Goal: Transaction & Acquisition: Purchase product/service

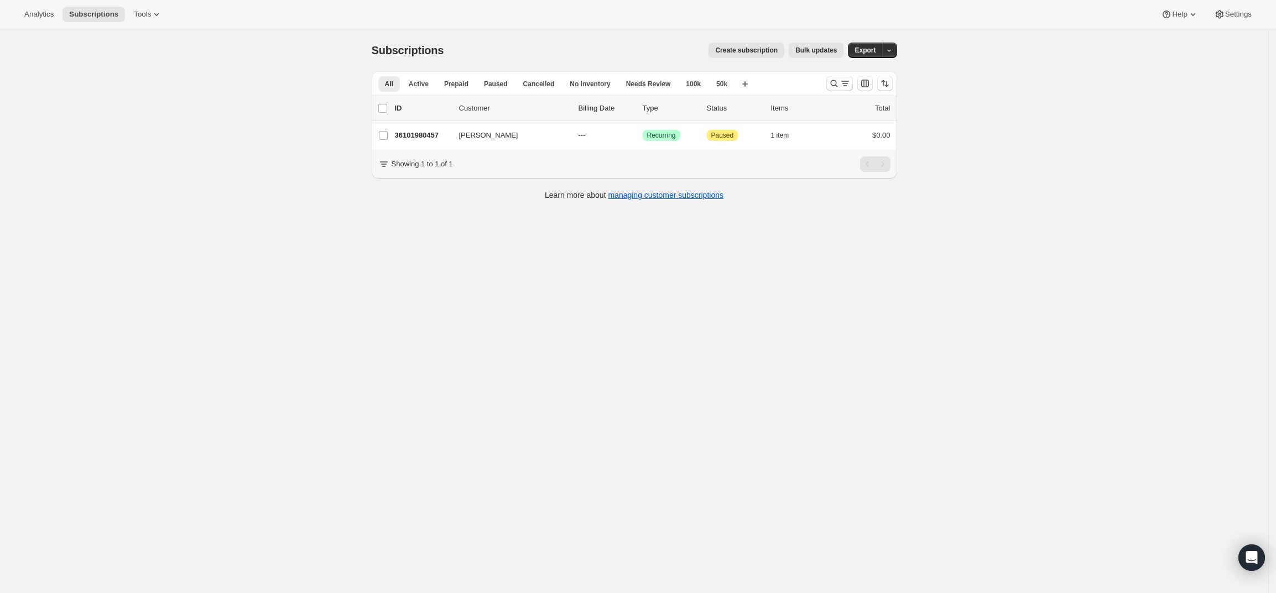
click at [834, 82] on icon "Search and filter results" at bounding box center [833, 83] width 7 height 7
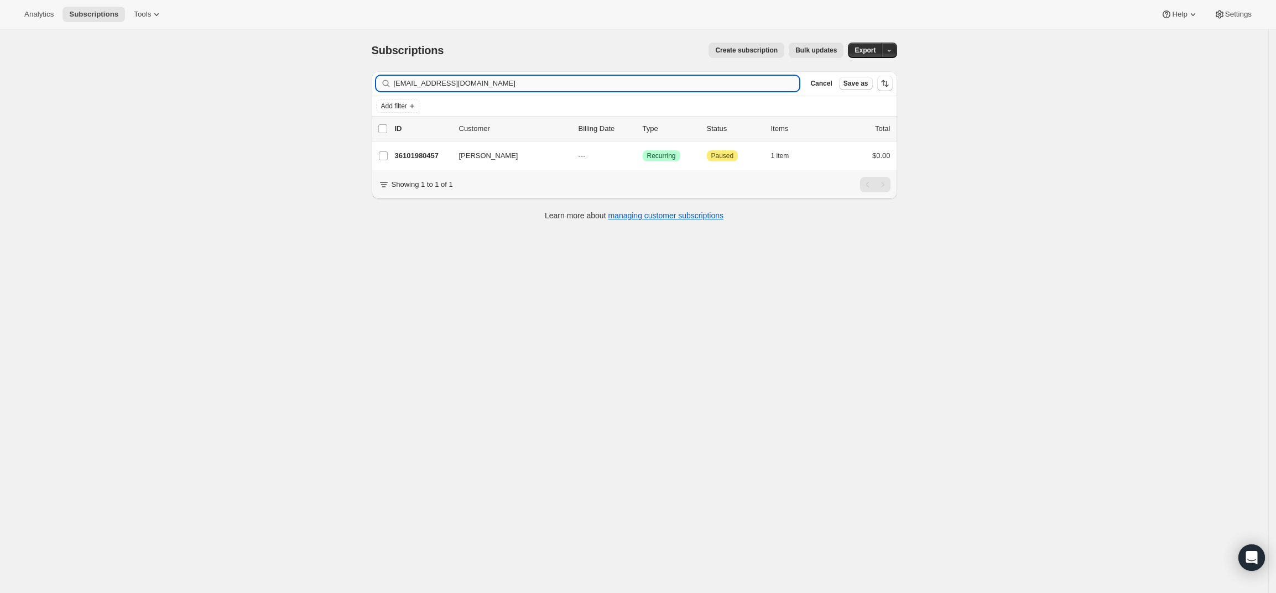
click at [429, 83] on input "rkperry98@yahoo.com" at bounding box center [597, 83] width 406 height 15
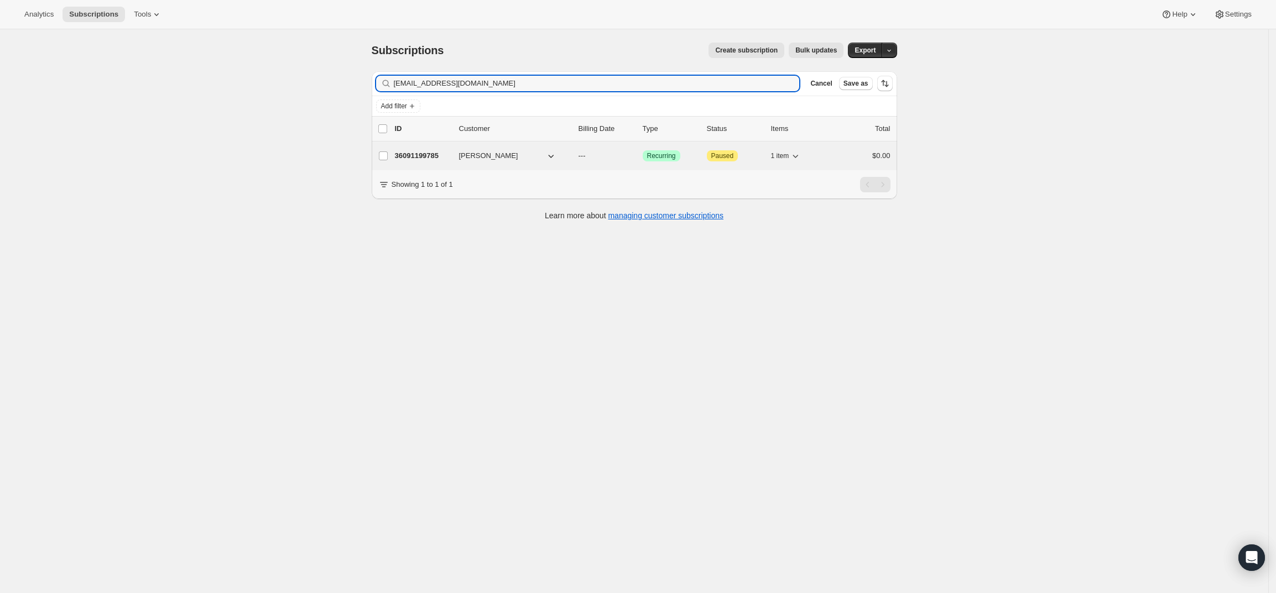
type input "piyush@vantageconstructiongroup.com"
click at [414, 149] on div "36091199785 Piyush Mulji --- Success Recurring Attention Paused 1 item $0.00" at bounding box center [642, 155] width 495 height 15
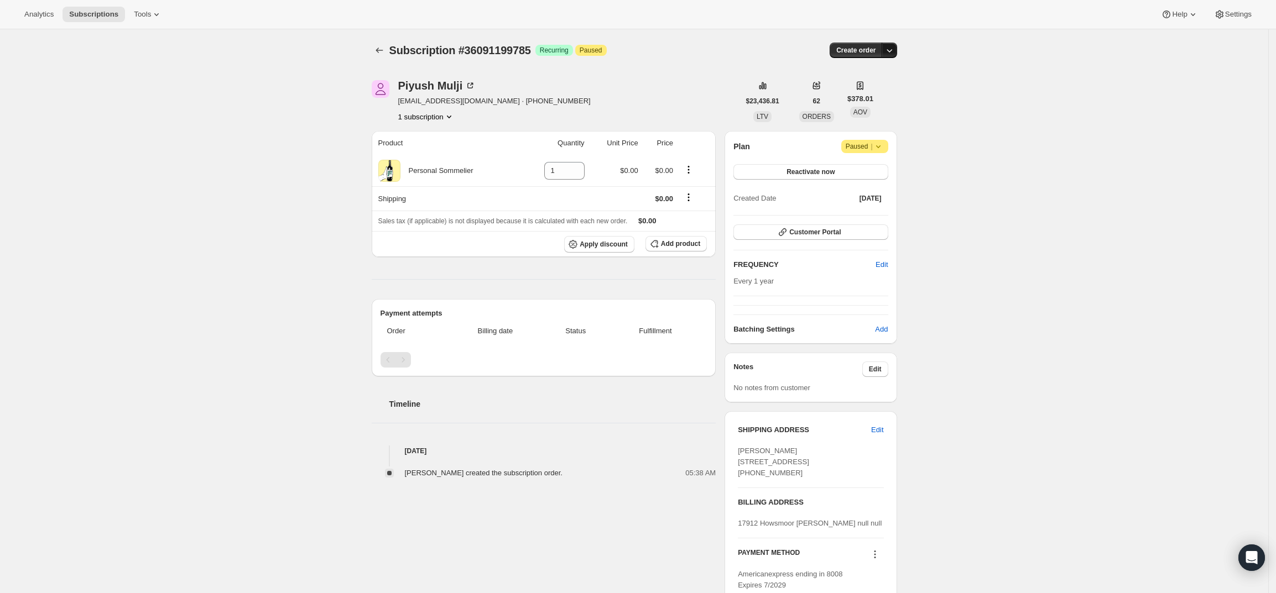
click at [891, 54] on icon "button" at bounding box center [889, 50] width 11 height 11
click at [870, 97] on button "Create custom one-time order" at bounding box center [838, 92] width 117 height 18
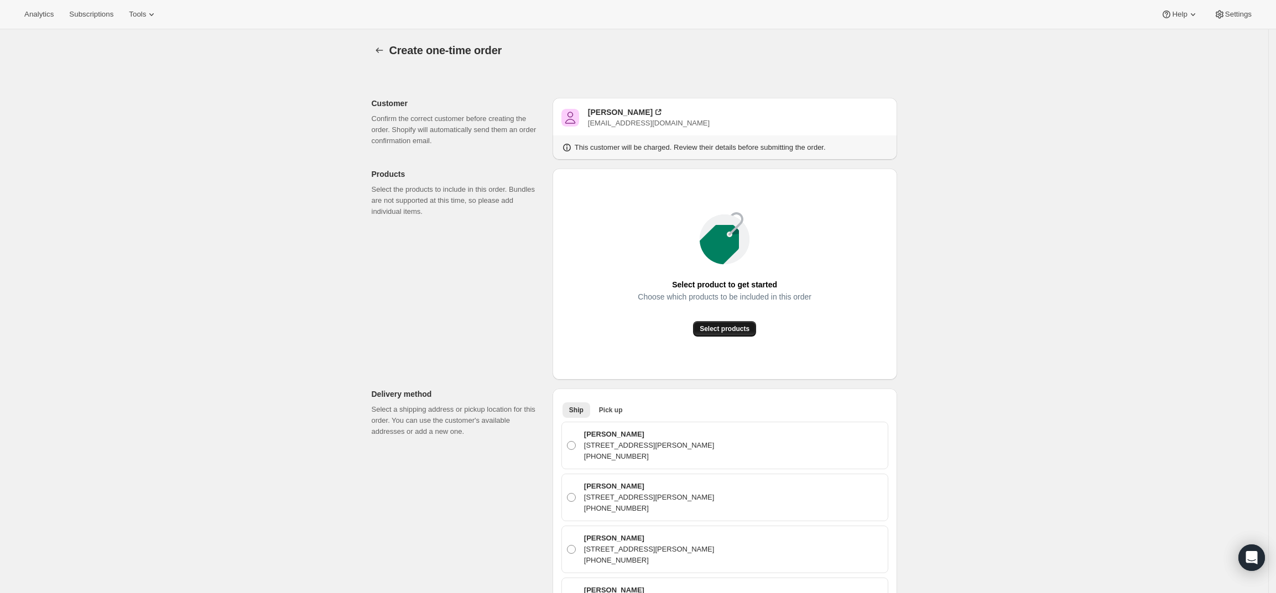
click at [729, 333] on span "Select products" at bounding box center [725, 329] width 50 height 9
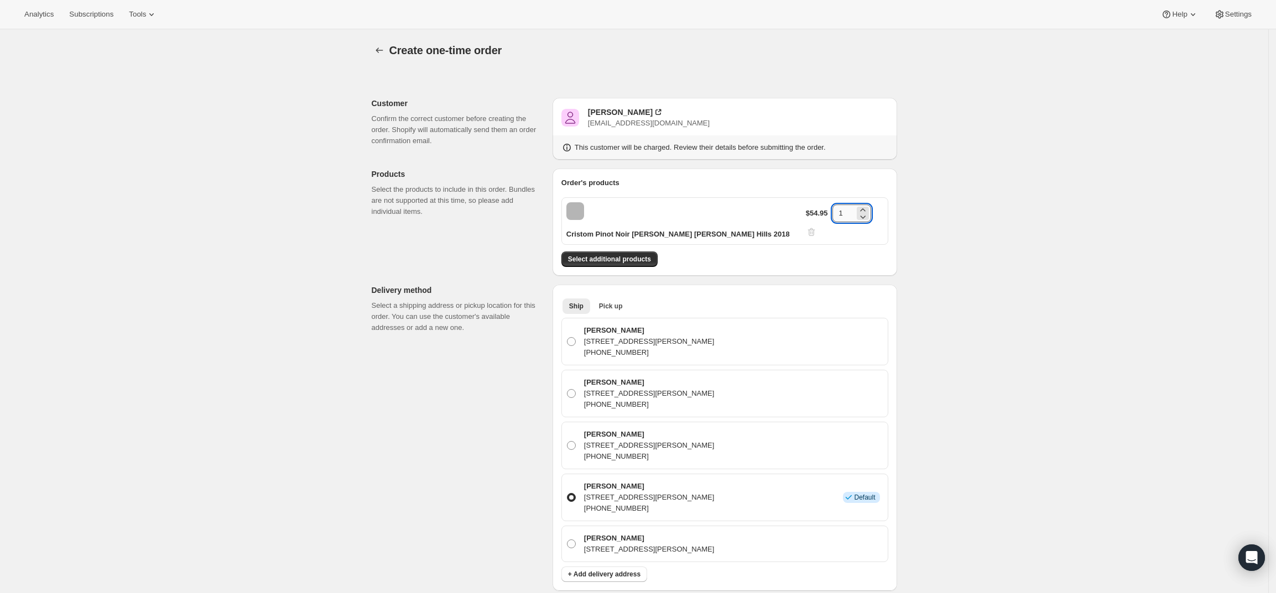
click at [837, 213] on input "1" at bounding box center [843, 214] width 22 height 18
type input "4"
click at [1015, 160] on div "Create one-time order. This page is ready Create one-time order Customer Confir…" at bounding box center [634, 526] width 1268 height 994
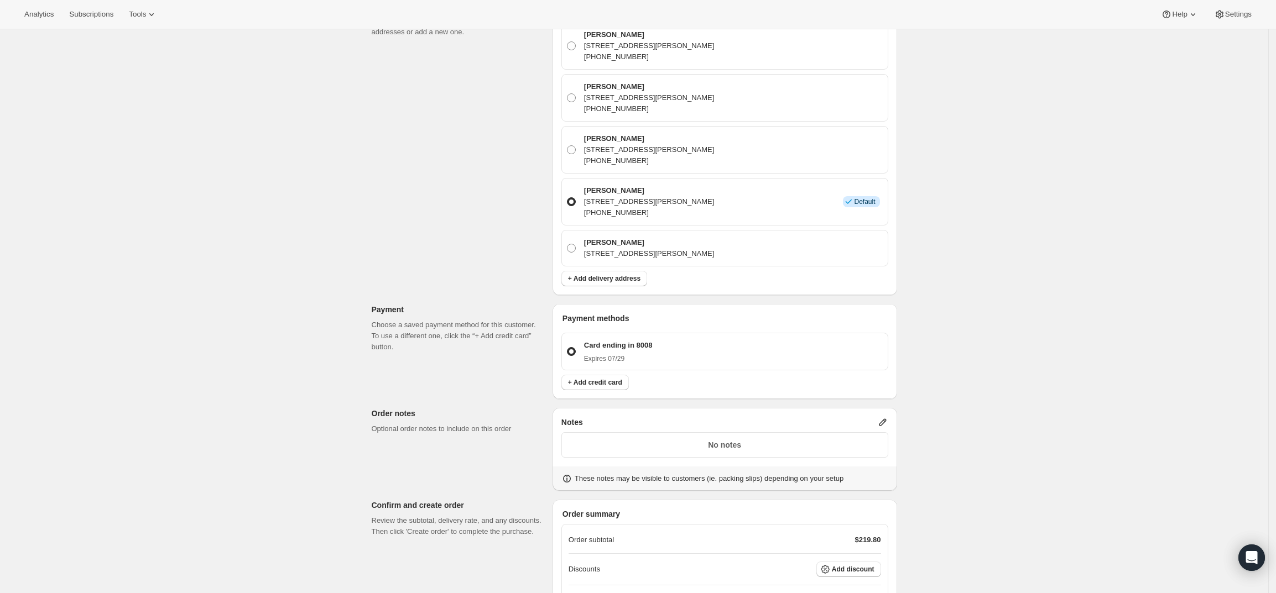
scroll to position [400, 0]
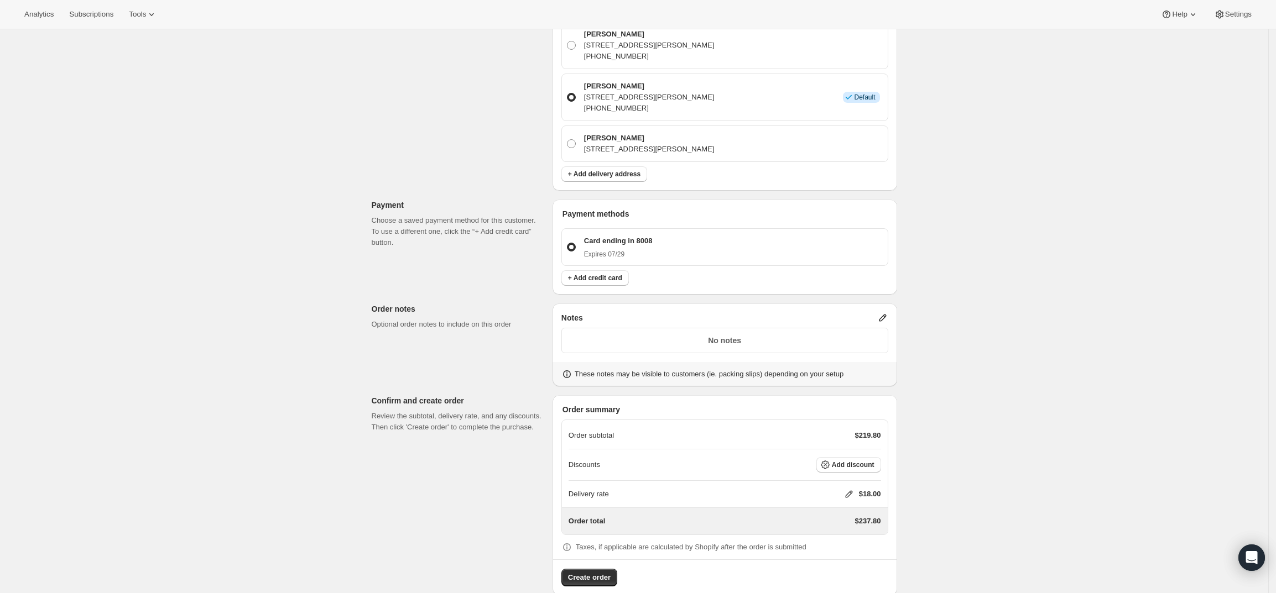
click at [885, 312] on icon at bounding box center [882, 317] width 11 height 11
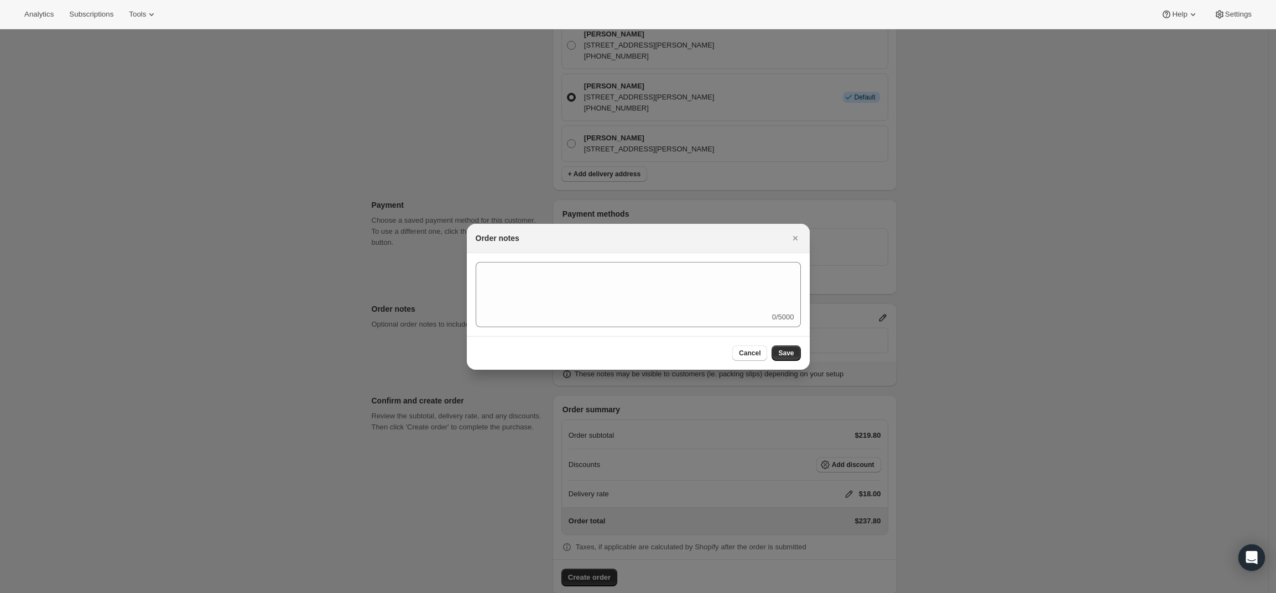
click at [705, 317] on div "0/5000" at bounding box center [638, 294] width 325 height 65
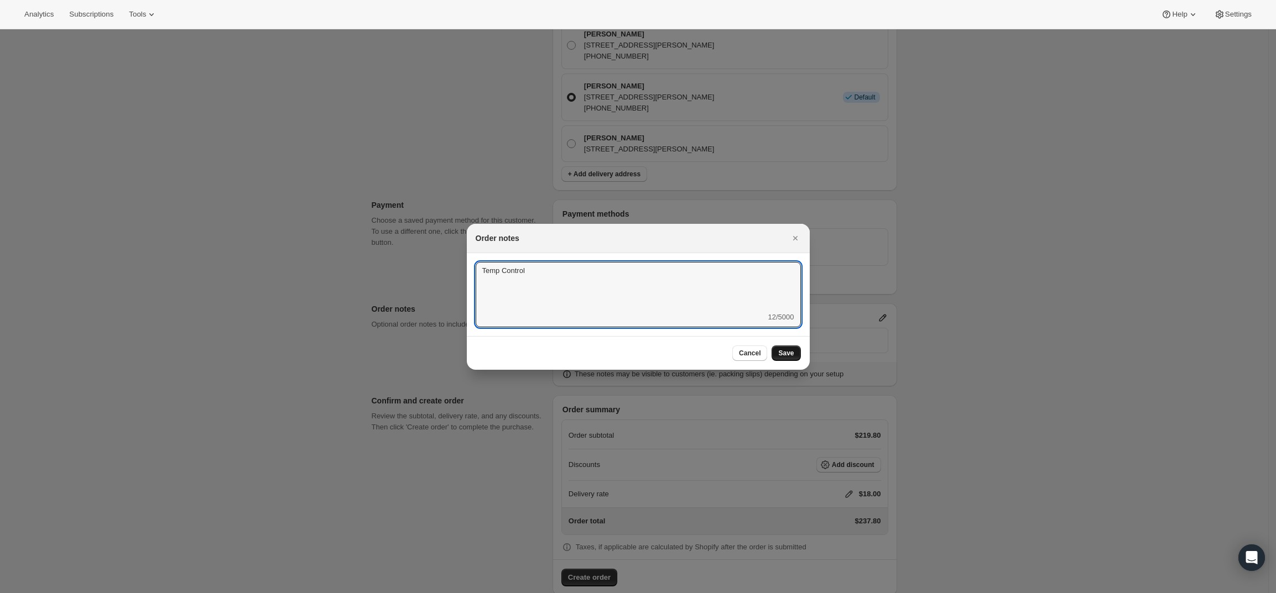
type textarea "Temp Control"
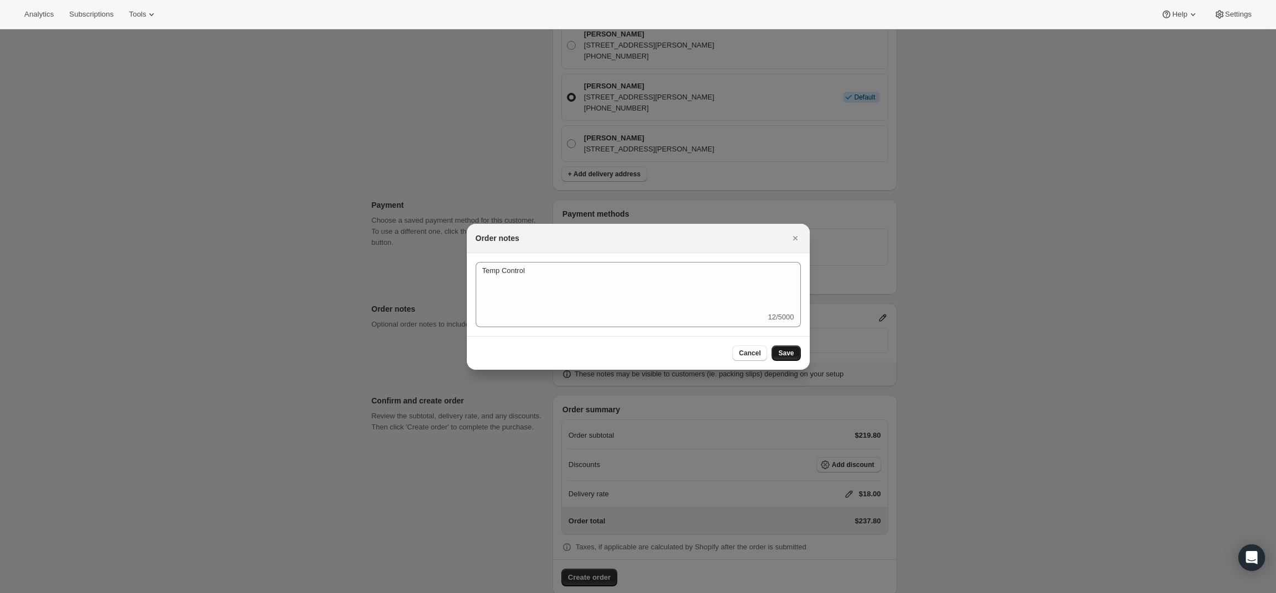
click at [782, 349] on span "Save" at bounding box center [785, 353] width 15 height 9
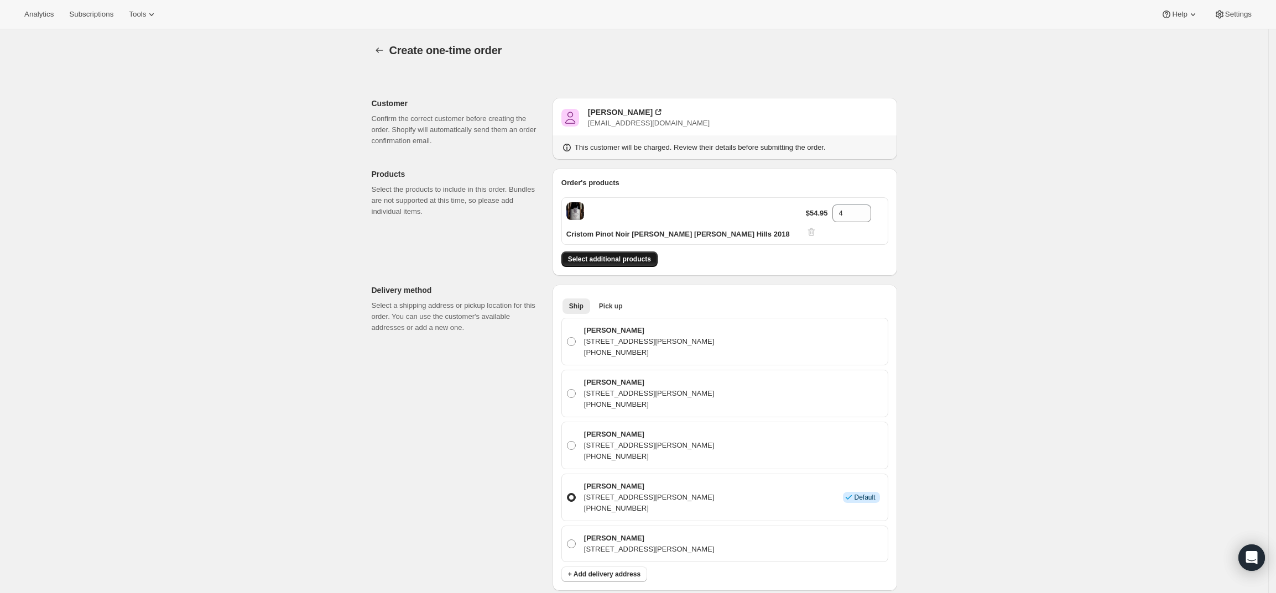
click at [599, 255] on span "Select additional products" at bounding box center [609, 259] width 83 height 9
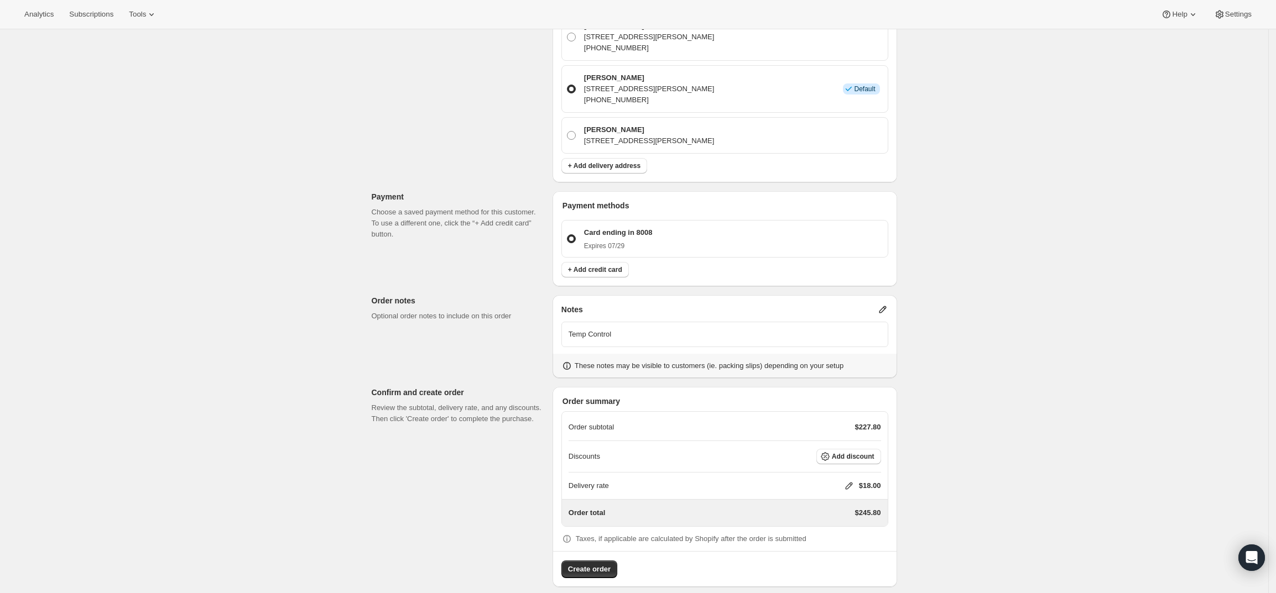
scroll to position [435, 0]
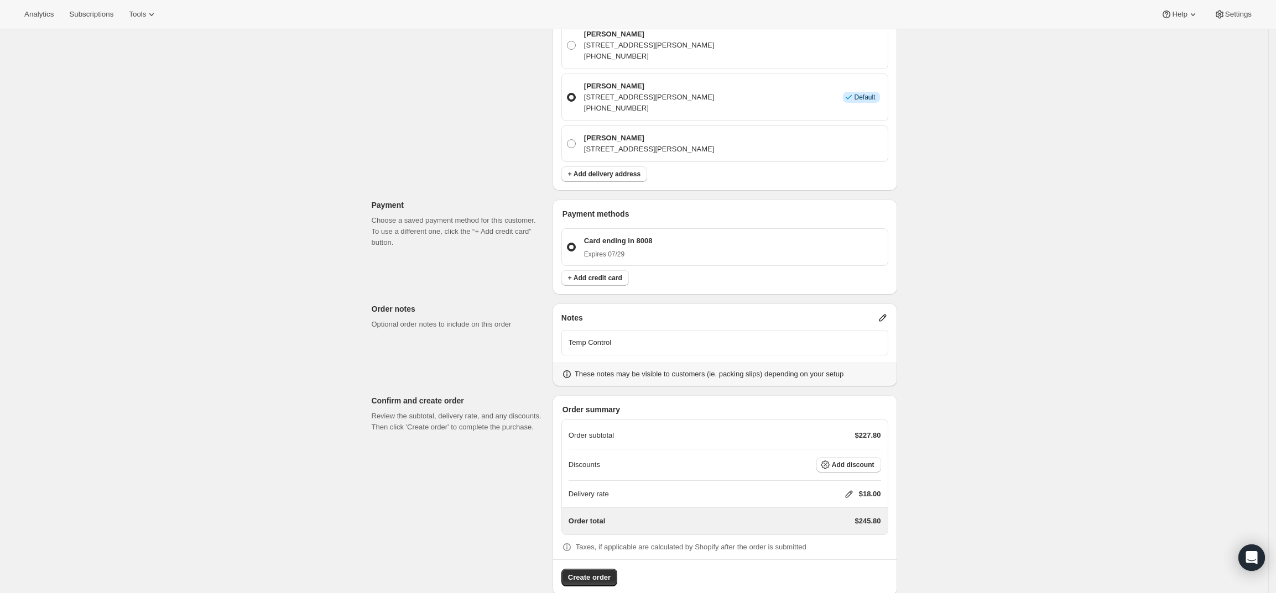
click at [851, 489] on icon at bounding box center [848, 494] width 11 height 11
click at [809, 515] on input "0" at bounding box center [855, 516] width 100 height 18
type input "0"
click at [840, 546] on button "Save" at bounding box center [846, 541] width 29 height 15
click at [588, 572] on span "Create order" at bounding box center [589, 577] width 43 height 11
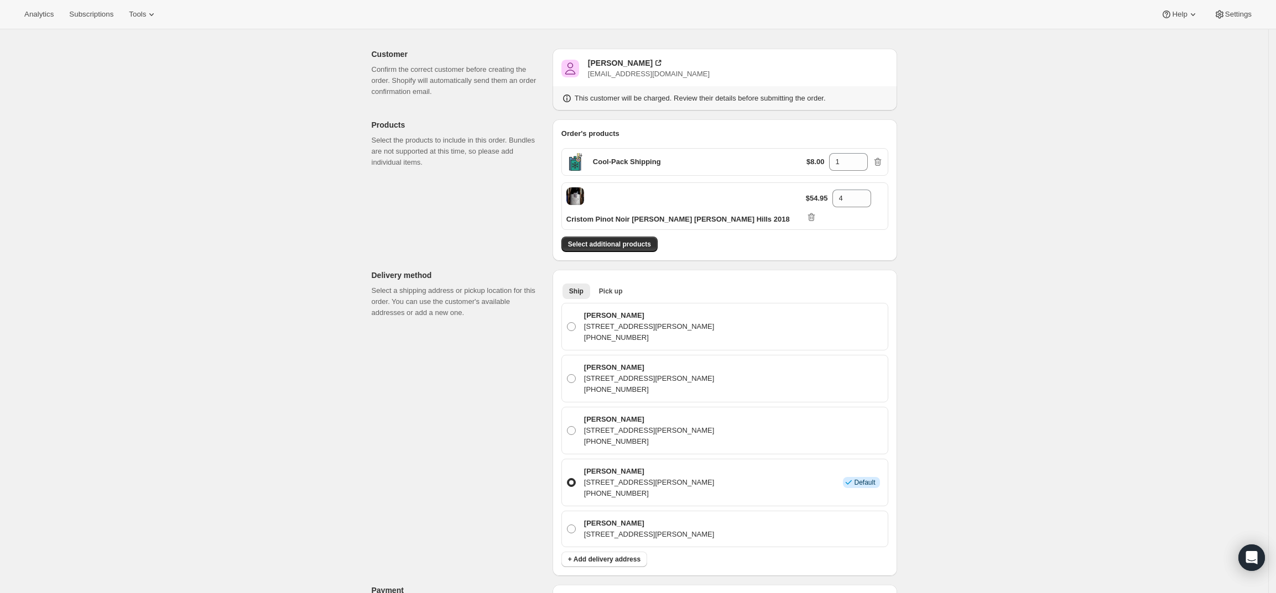
scroll to position [0, 0]
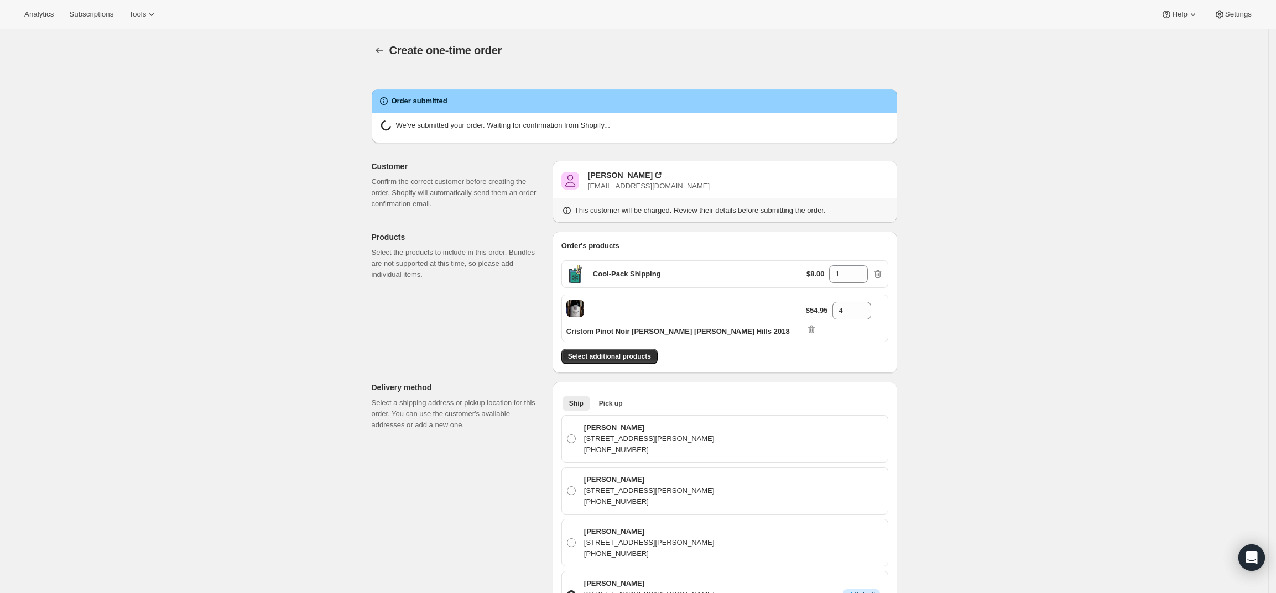
radio input "true"
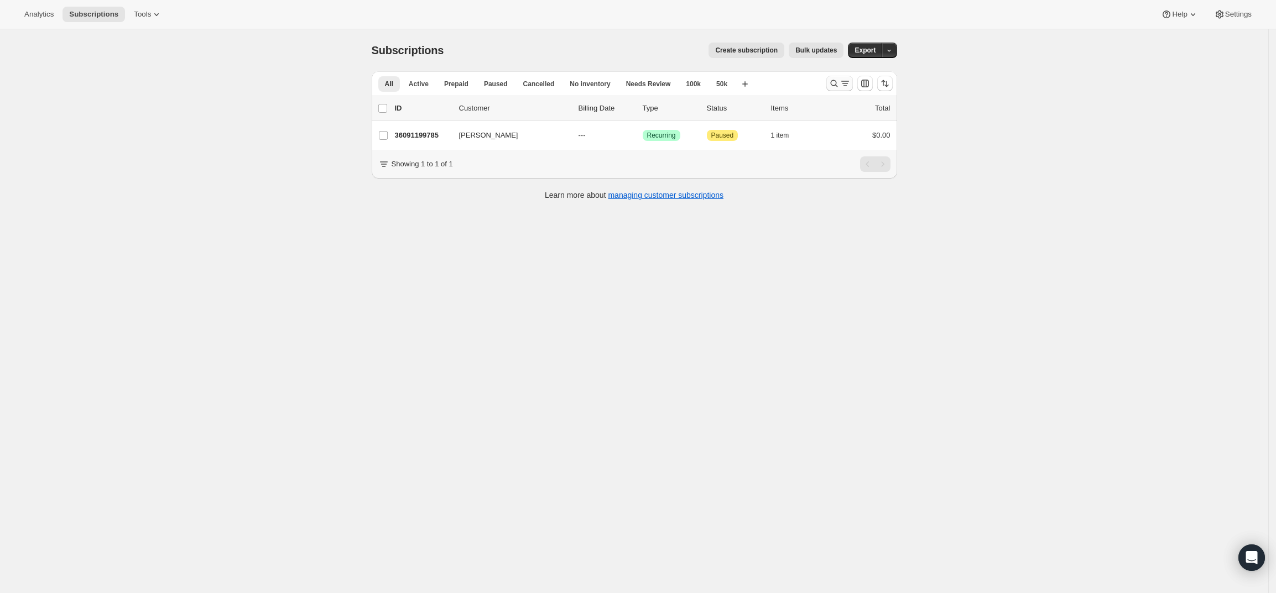
click at [849, 80] on icon "Search and filter results" at bounding box center [844, 83] width 11 height 11
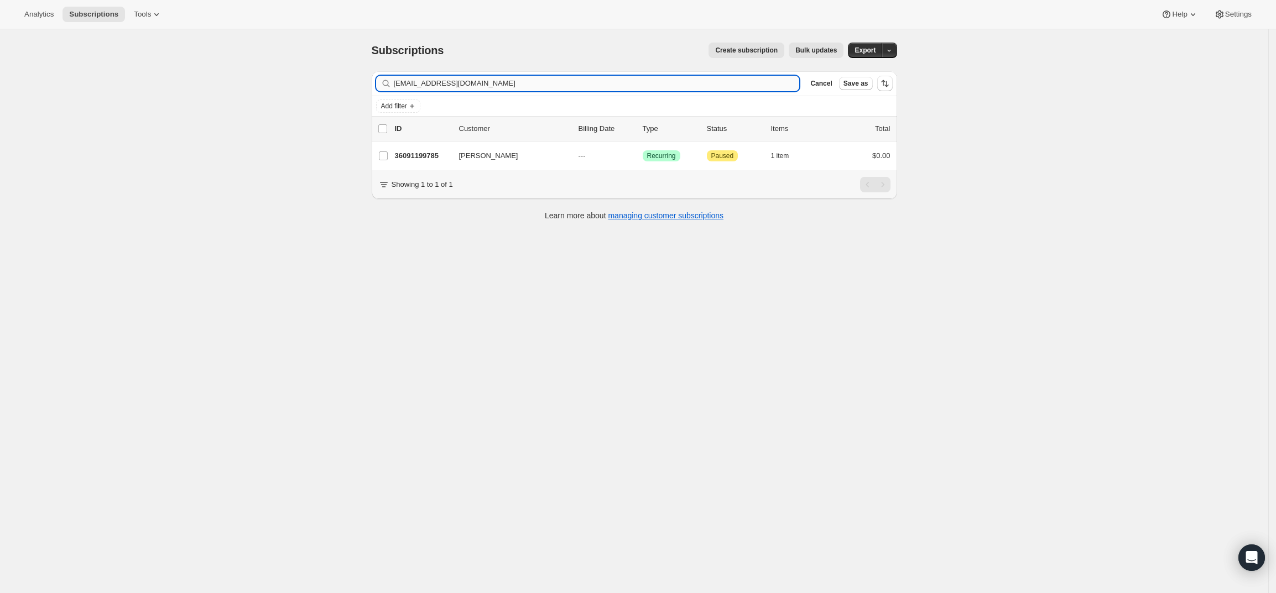
click at [555, 84] on input "piyush@vantageconstructiongroup.com" at bounding box center [597, 83] width 406 height 15
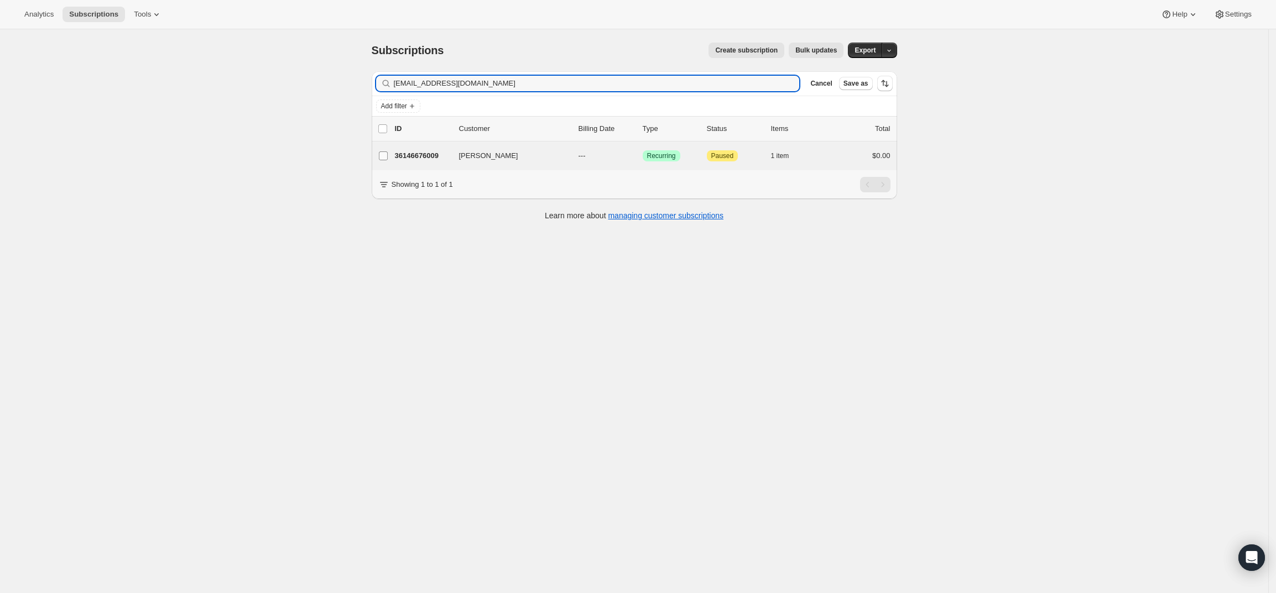
type input "jordanleet22@gmail.com"
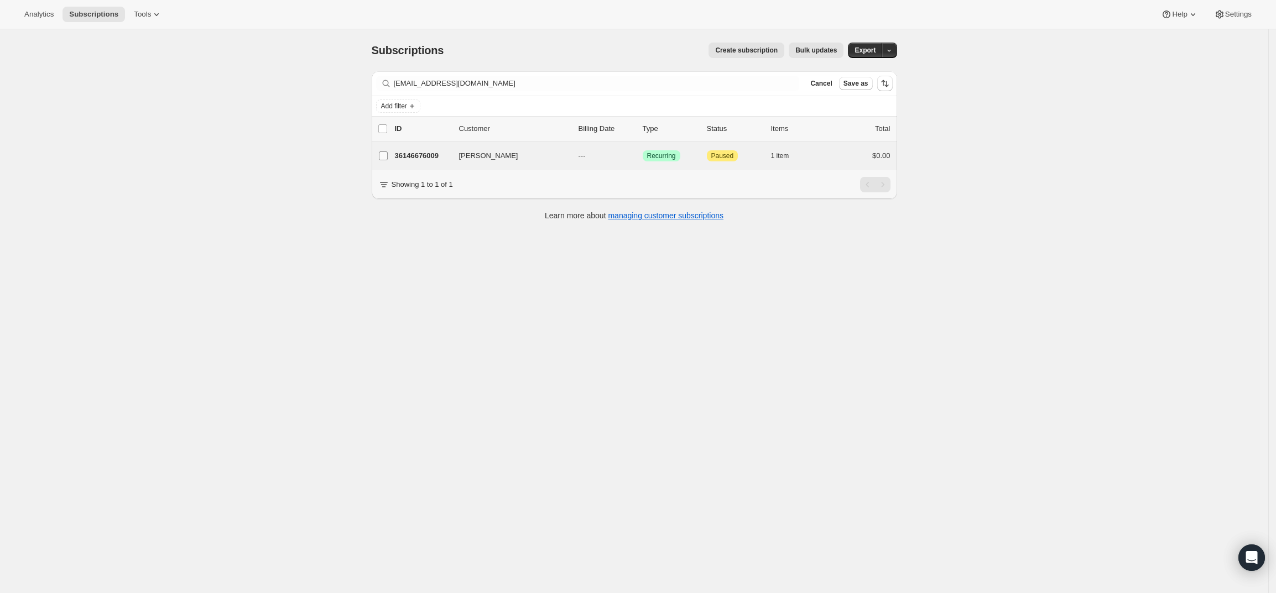
click at [387, 153] on input "Jordan Leet" at bounding box center [383, 156] width 9 height 9
checkbox input "true"
click at [424, 154] on p "36146676009" at bounding box center [422, 156] width 55 height 11
checkbox input "false"
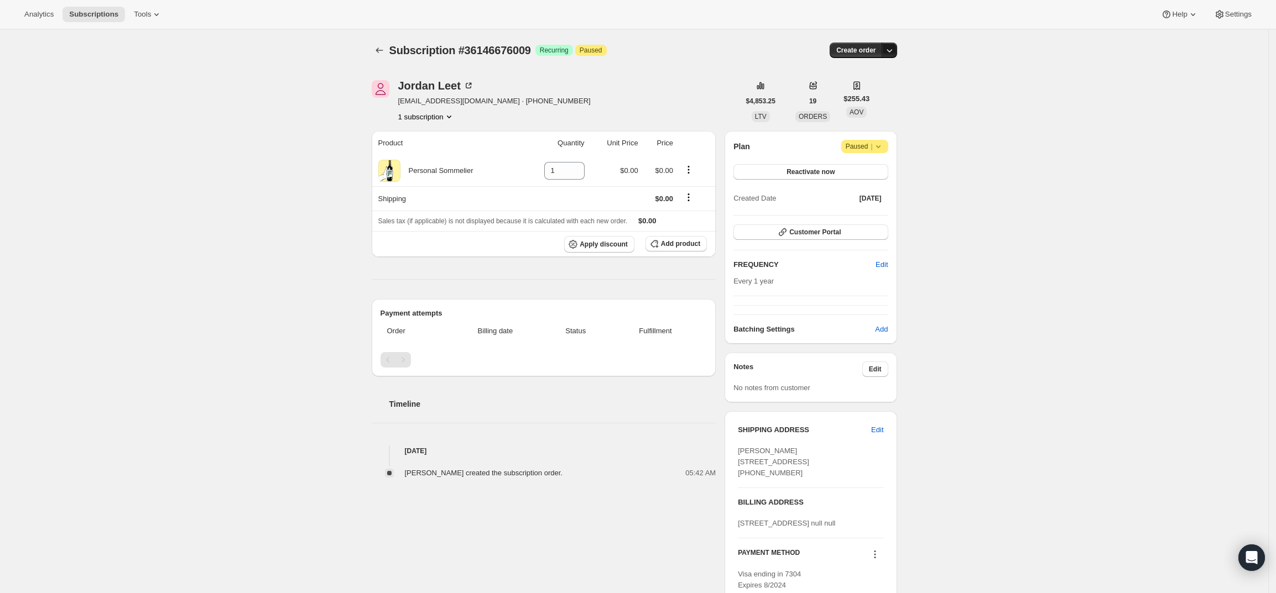
click at [895, 49] on icon "button" at bounding box center [889, 50] width 11 height 11
click at [858, 89] on span "Create custom one-time order" at bounding box center [846, 92] width 96 height 8
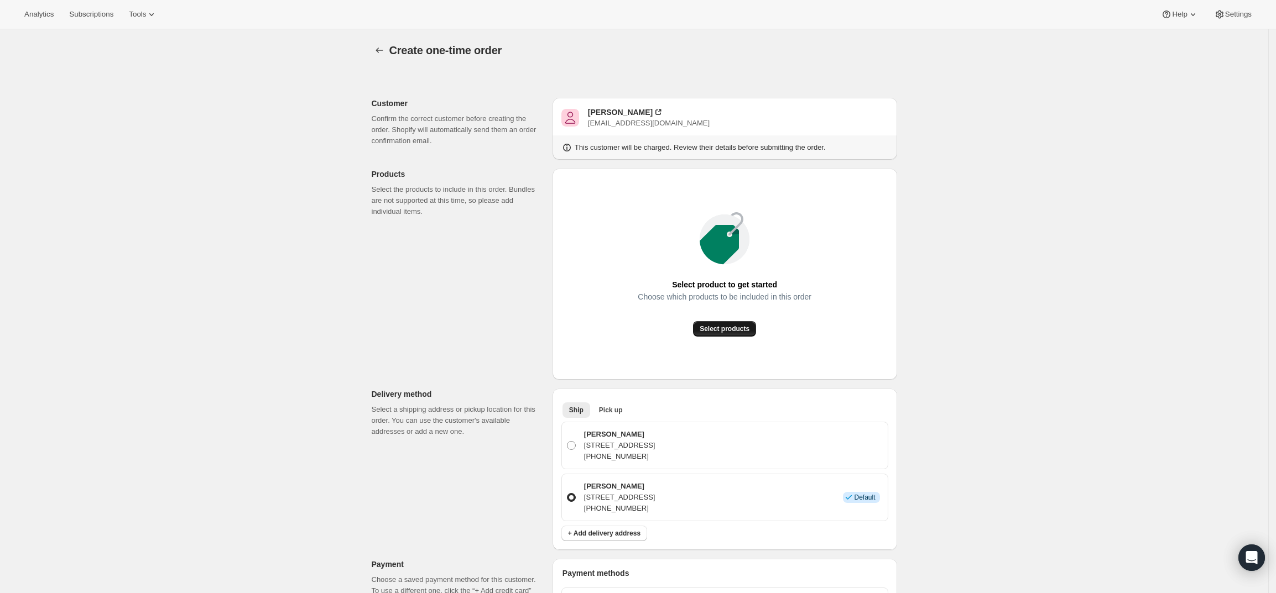
click at [704, 328] on button "Select products" at bounding box center [724, 328] width 63 height 15
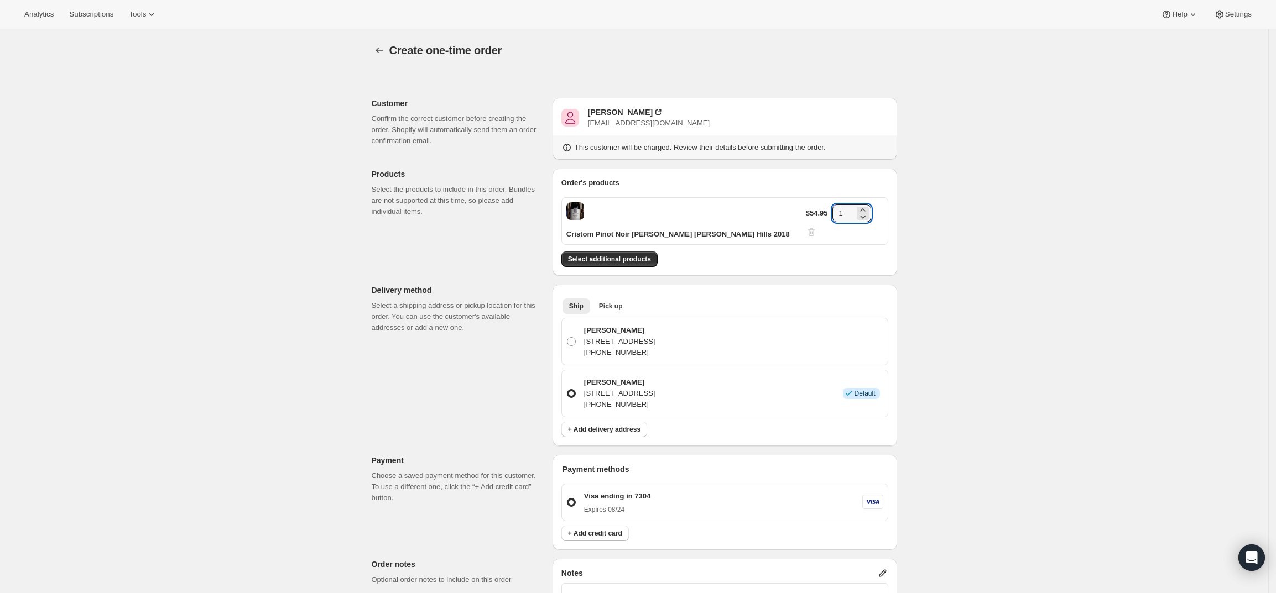
drag, startPoint x: 844, startPoint y: 214, endPoint x: 827, endPoint y: 218, distance: 18.1
click at [827, 218] on div "$54.95 1" at bounding box center [844, 221] width 77 height 33
type input "3"
click at [963, 260] on div "Create one-time order. This page is ready Create one-time order Customer Confir…" at bounding box center [634, 453] width 1268 height 849
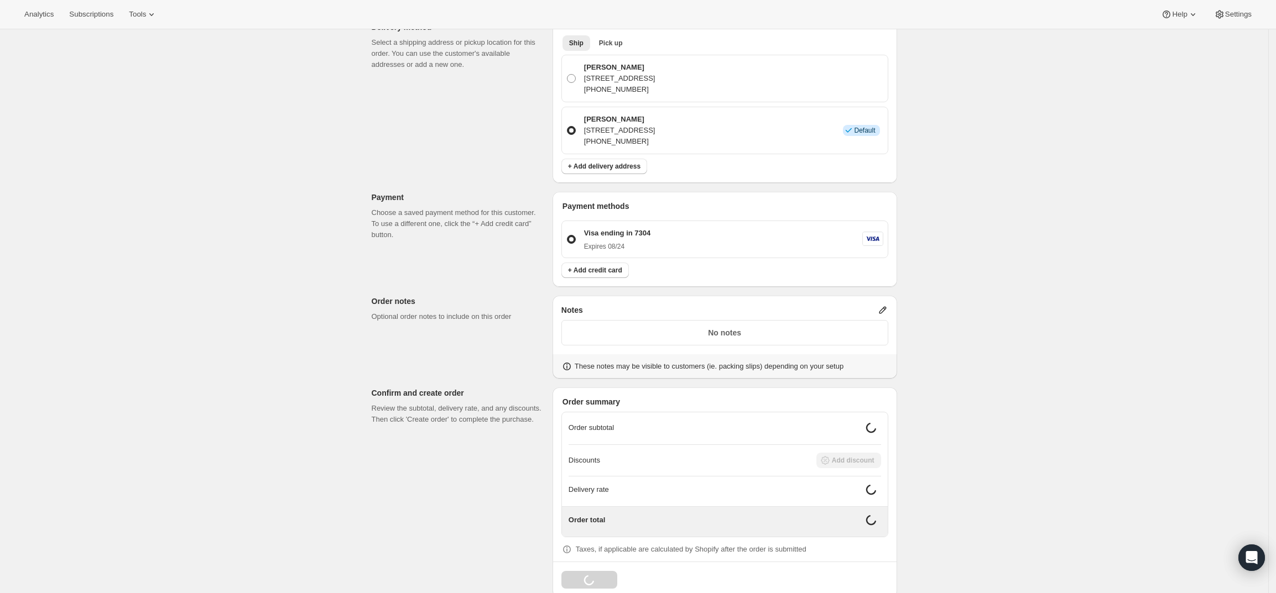
scroll to position [264, 0]
click at [886, 306] on icon at bounding box center [882, 309] width 7 height 7
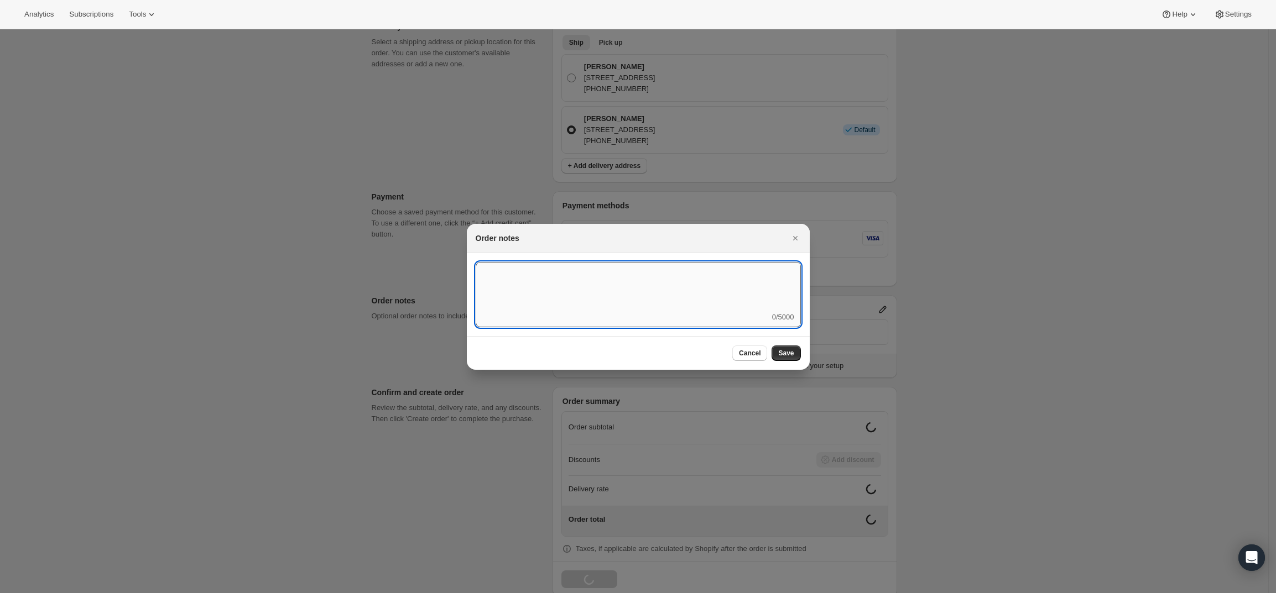
click at [691, 289] on textarea ":r41:" at bounding box center [638, 287] width 325 height 50
type textarea "Temp Control"
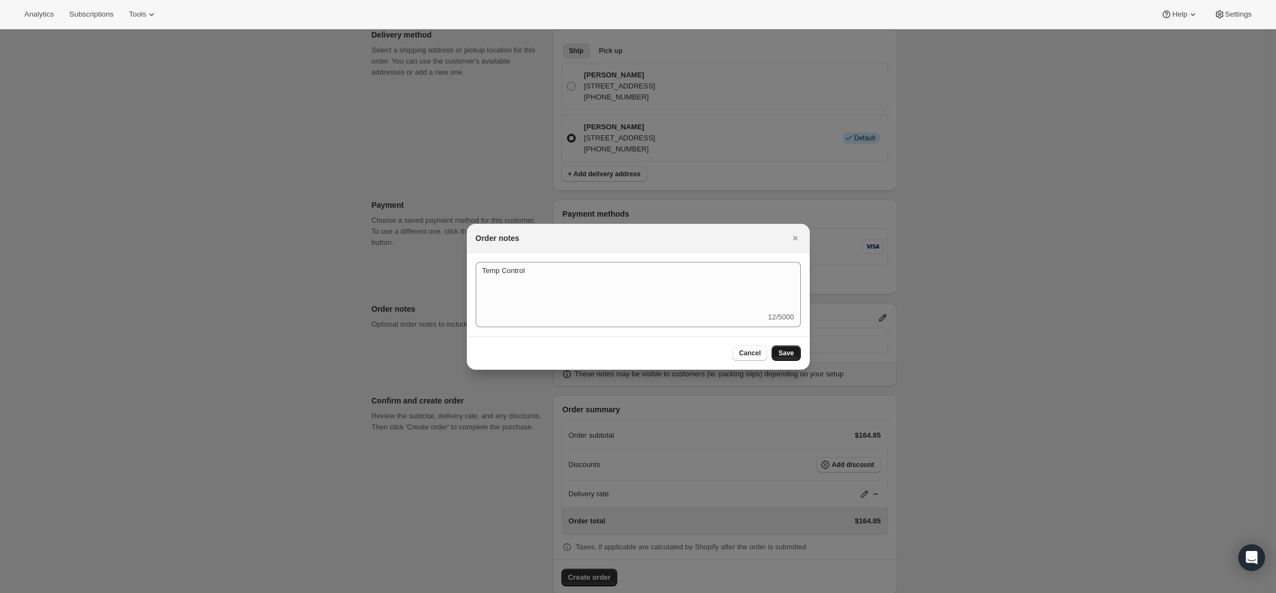
click at [786, 352] on span "Save" at bounding box center [785, 353] width 15 height 9
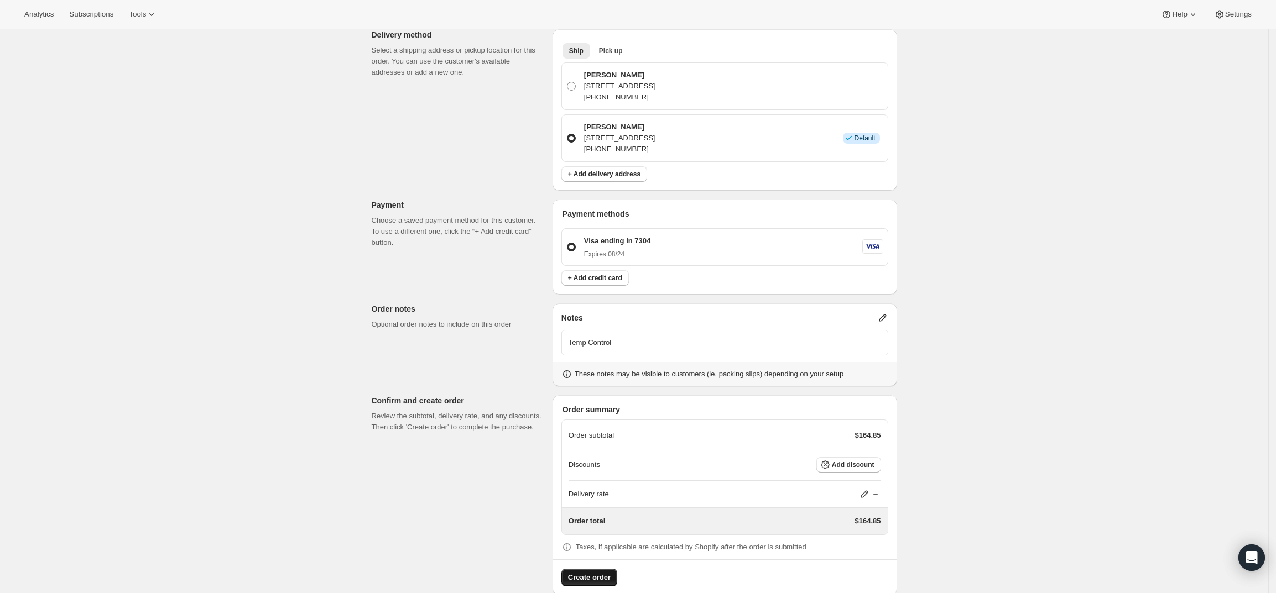
click at [592, 572] on span "Create order" at bounding box center [589, 577] width 43 height 11
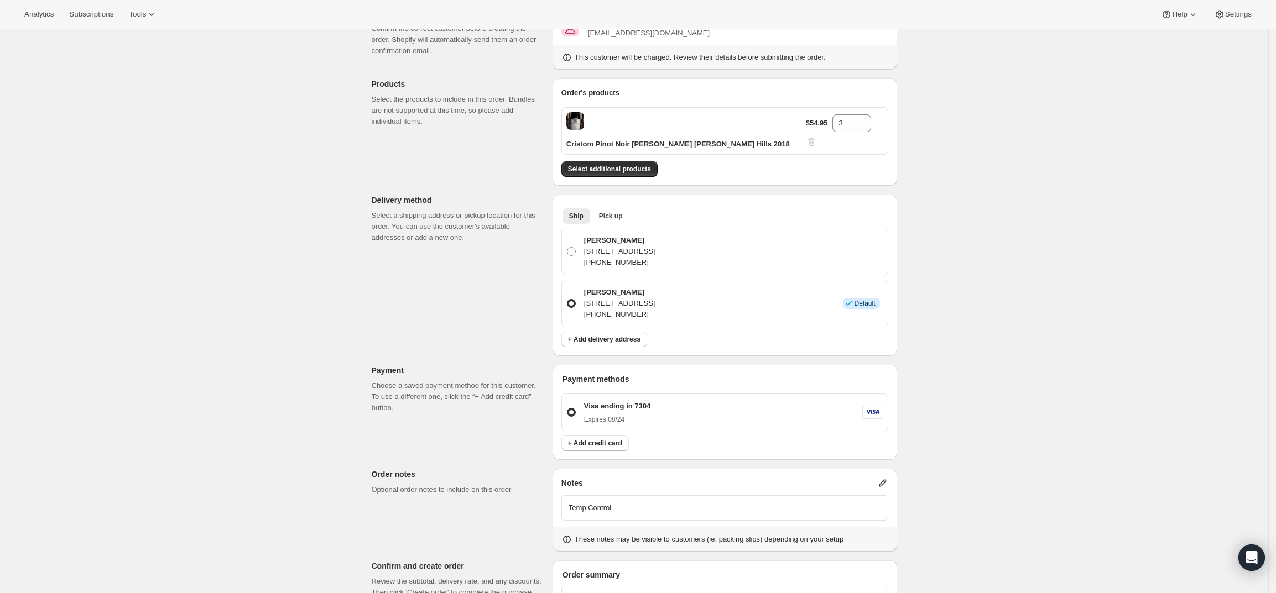
scroll to position [0, 0]
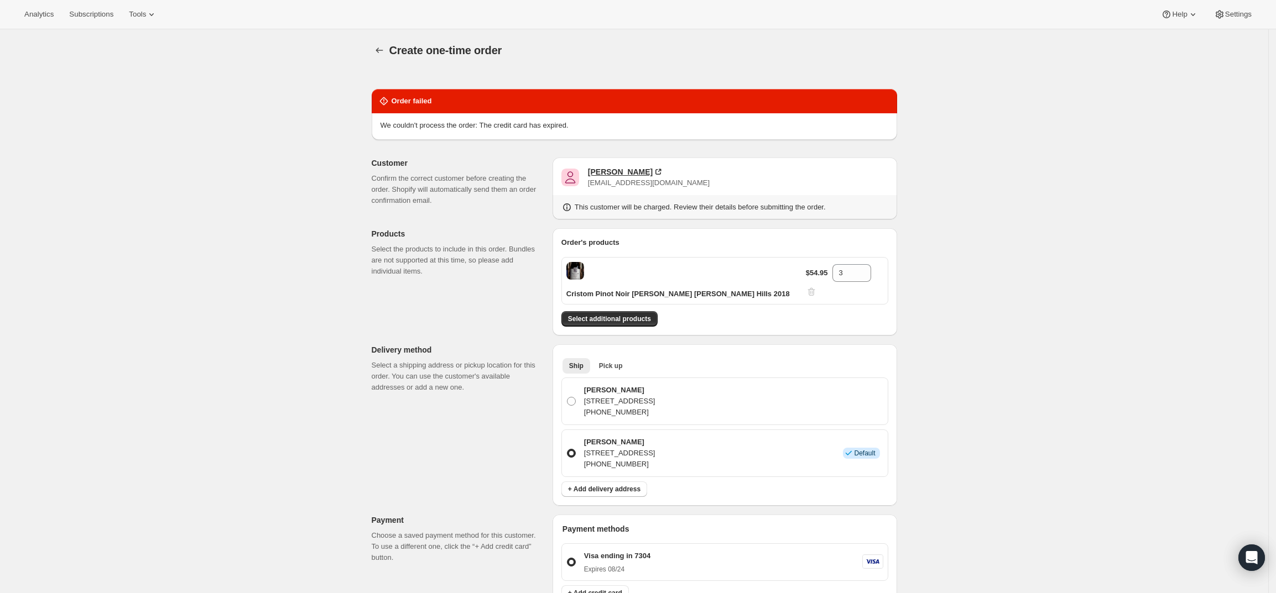
click at [618, 169] on div "Jordan Leet" at bounding box center [620, 171] width 65 height 11
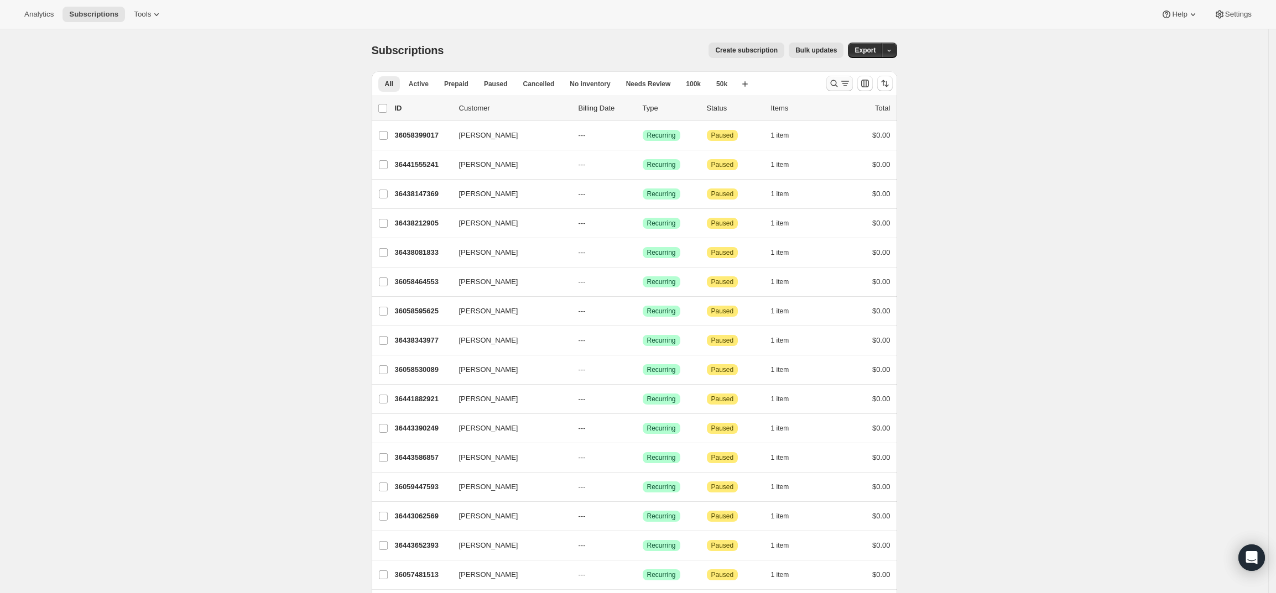
click at [838, 81] on icon "Search and filter results" at bounding box center [833, 83] width 11 height 11
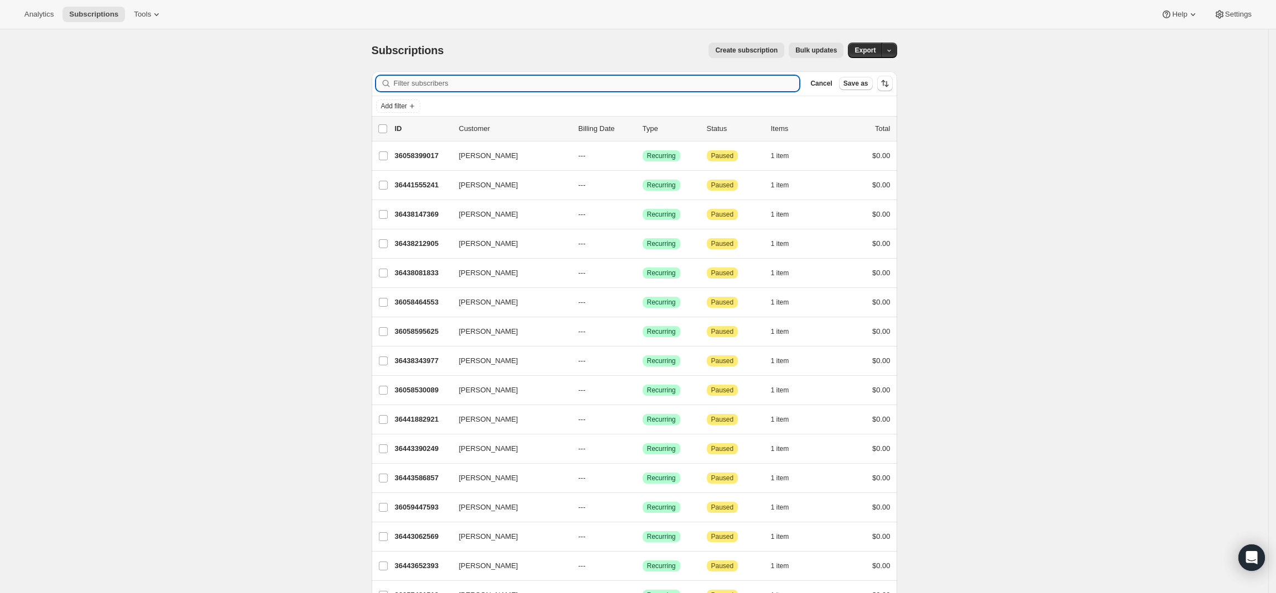
click at [535, 81] on input "Filter subscribers" at bounding box center [597, 83] width 406 height 15
paste input "[PERSON_NAME][EMAIL_ADDRESS][PERSON_NAME][DOMAIN_NAME]"
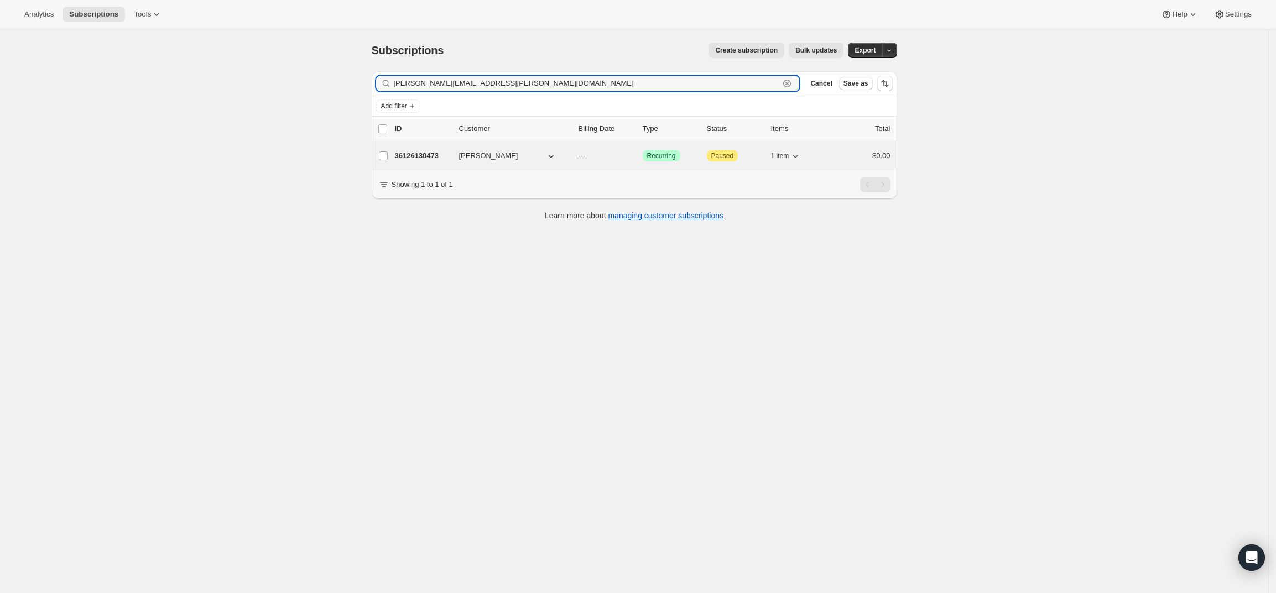
type input "[PERSON_NAME][EMAIL_ADDRESS][PERSON_NAME][DOMAIN_NAME]"
click at [411, 153] on p "36126130473" at bounding box center [422, 155] width 55 height 11
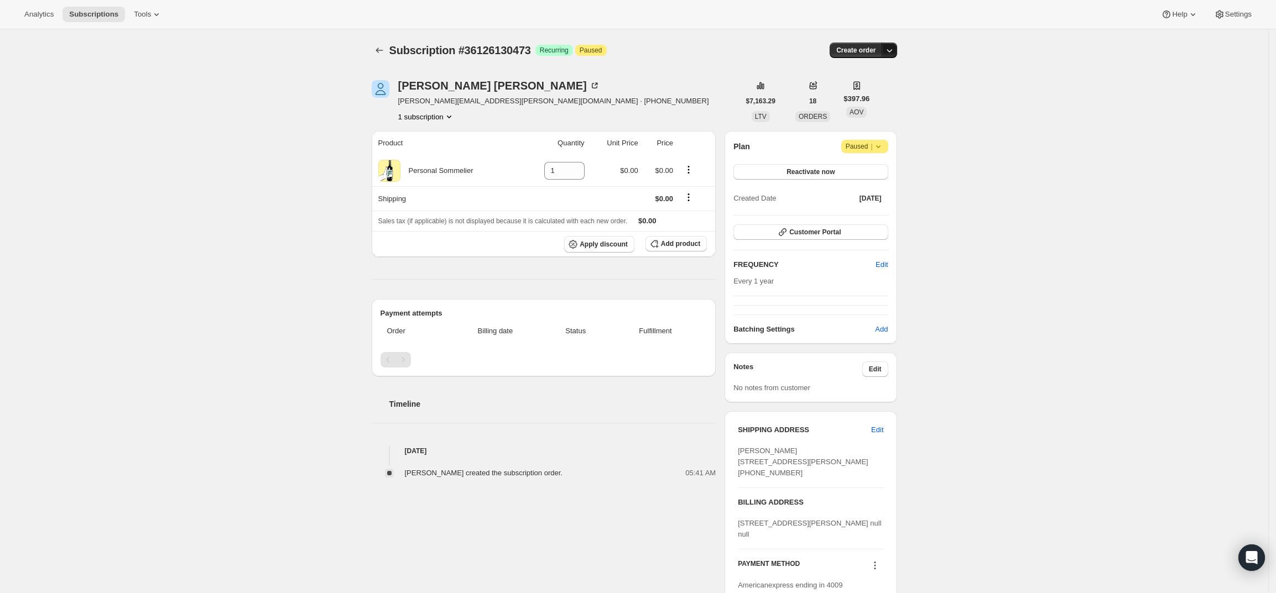
click at [895, 51] on icon "button" at bounding box center [889, 50] width 11 height 11
click at [885, 90] on span "Create custom one-time order" at bounding box center [846, 92] width 96 height 8
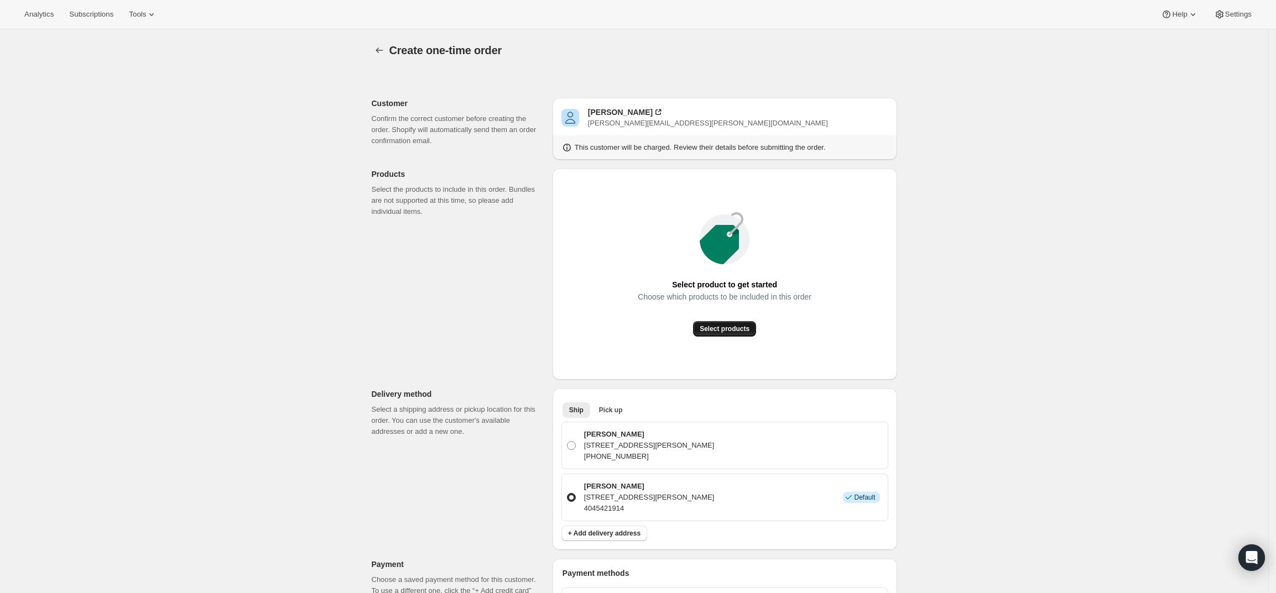
click at [729, 330] on span "Select products" at bounding box center [725, 329] width 50 height 9
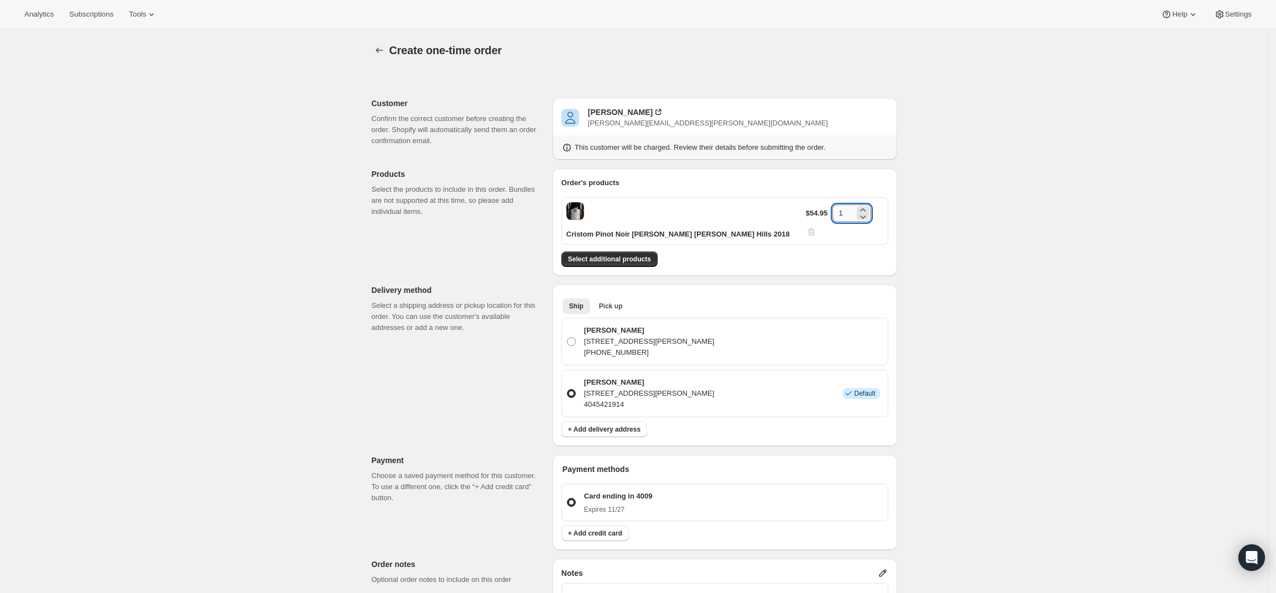
drag, startPoint x: 846, startPoint y: 205, endPoint x: 832, endPoint y: 211, distance: 14.9
click at [832, 211] on input "1" at bounding box center [843, 214] width 22 height 18
type input "3"
click at [1061, 164] on div "Create one-time order. This page is ready Create one-time order Customer Confir…" at bounding box center [634, 453] width 1268 height 849
click at [645, 255] on span "Select additional products" at bounding box center [609, 259] width 83 height 9
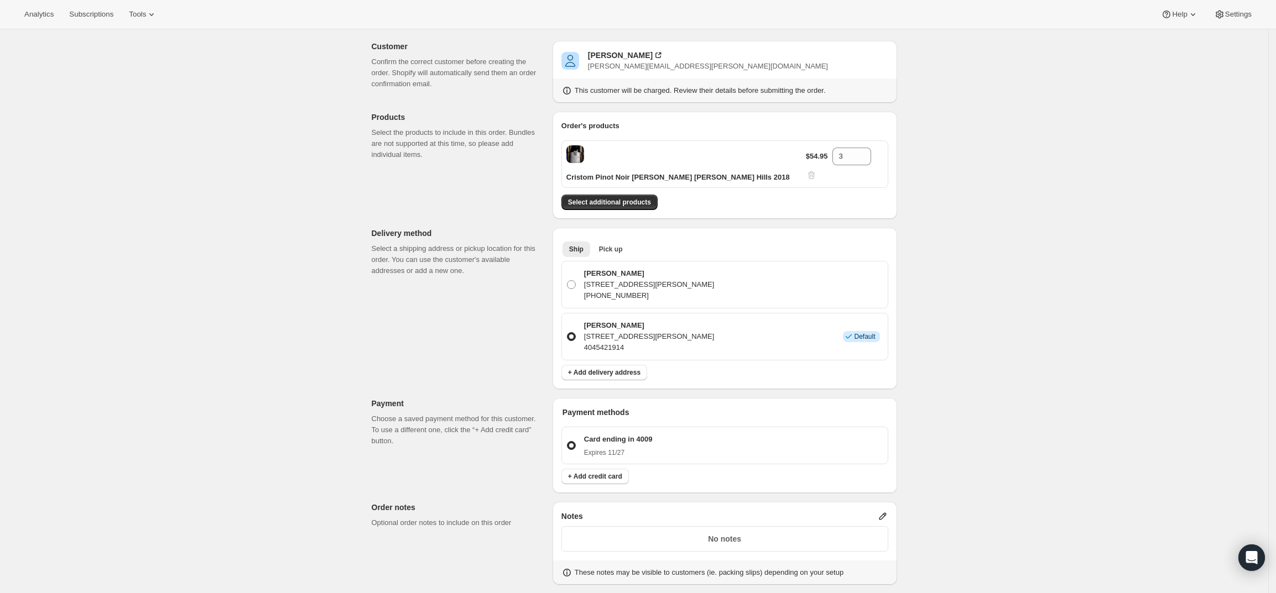
scroll to position [138, 0]
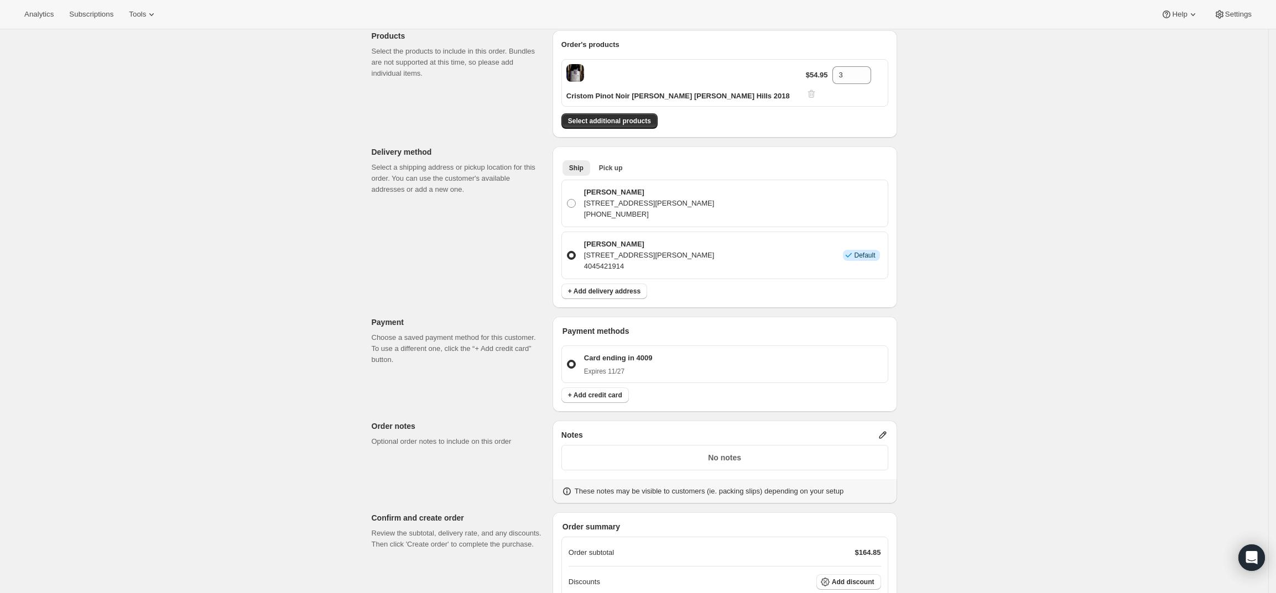
click at [885, 432] on icon at bounding box center [882, 435] width 7 height 7
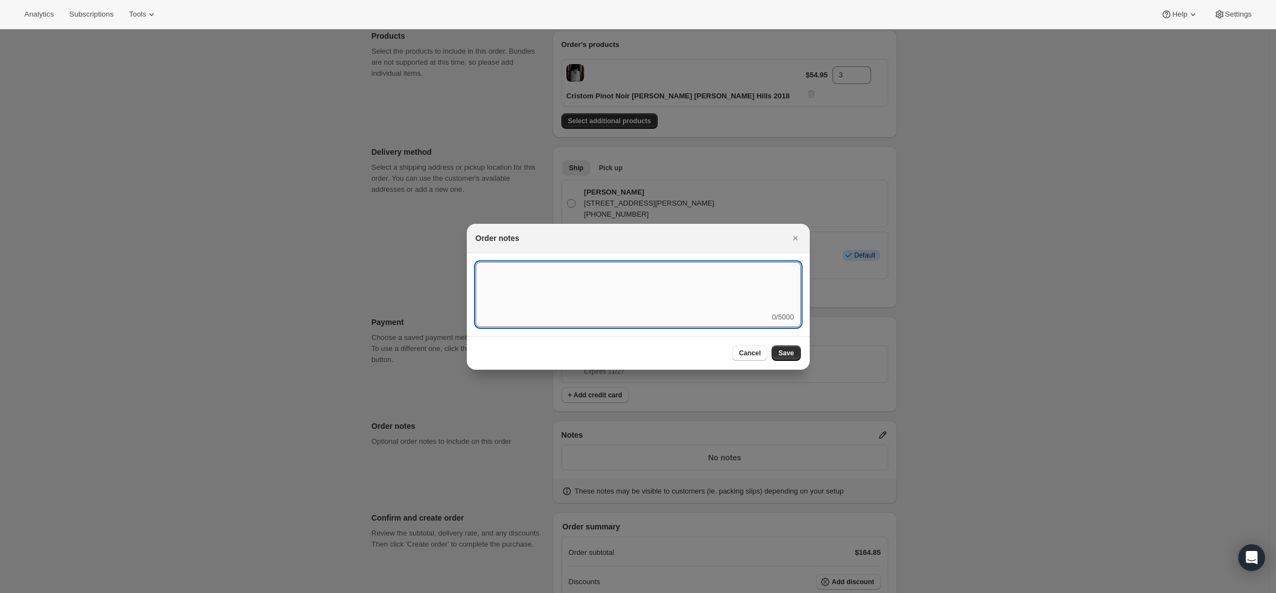
click at [698, 296] on textarea ":rd5:" at bounding box center [638, 287] width 325 height 50
type textarea "Temp Control"
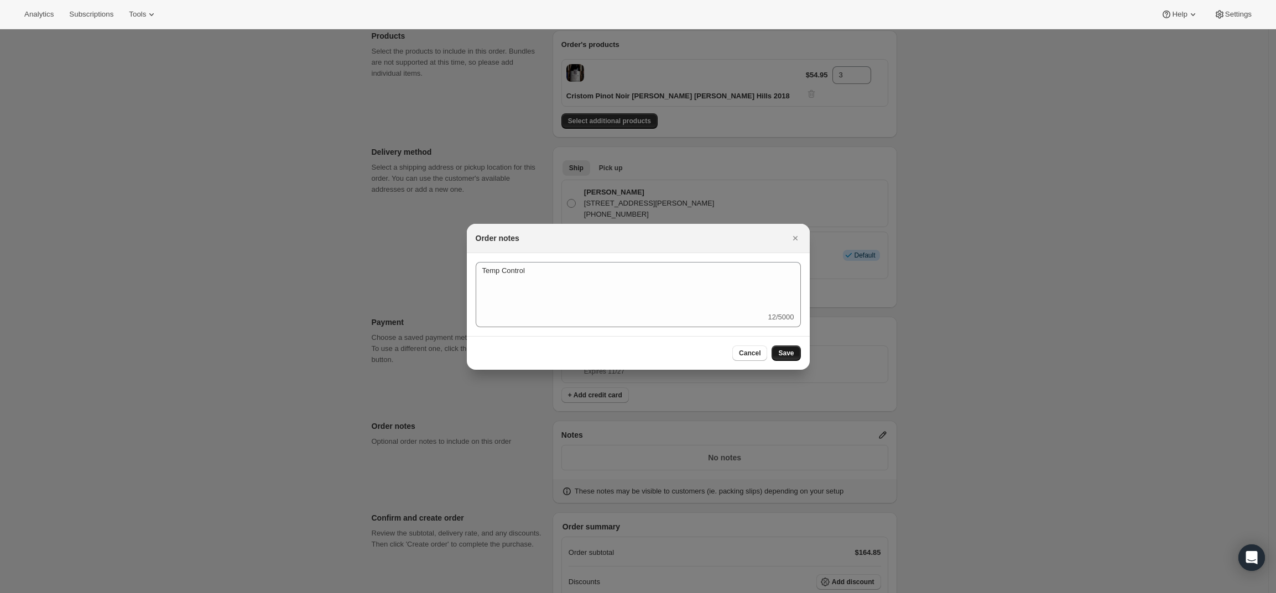
click at [791, 351] on span "Save" at bounding box center [785, 353] width 15 height 9
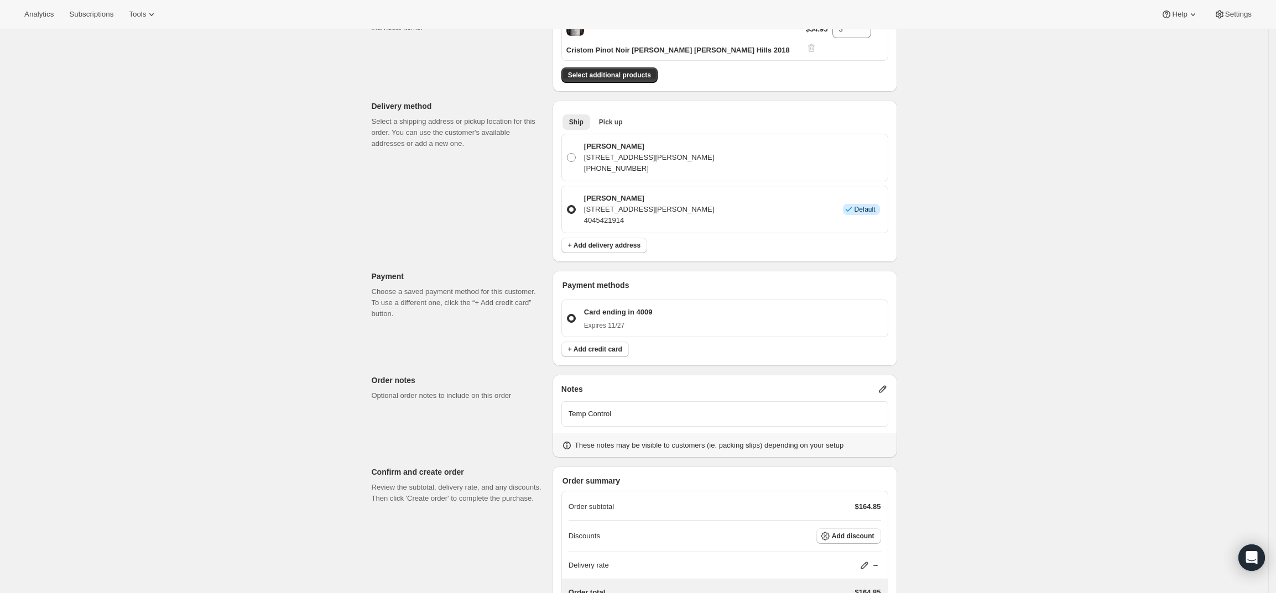
scroll to position [255, 0]
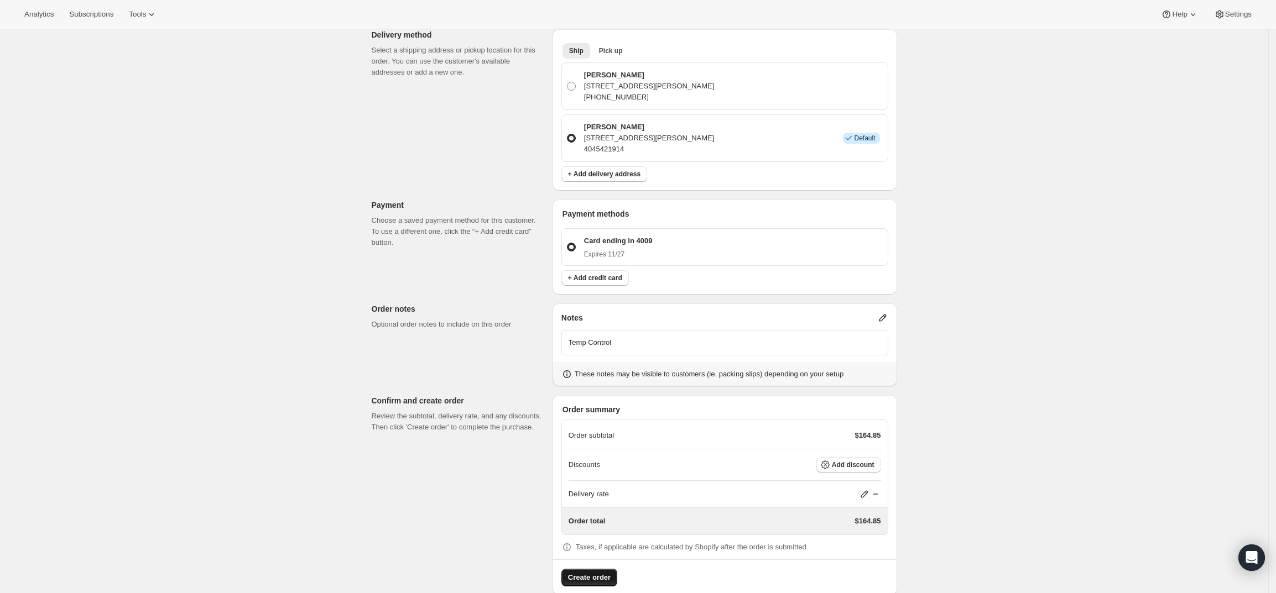
click at [578, 572] on span "Create order" at bounding box center [589, 577] width 43 height 11
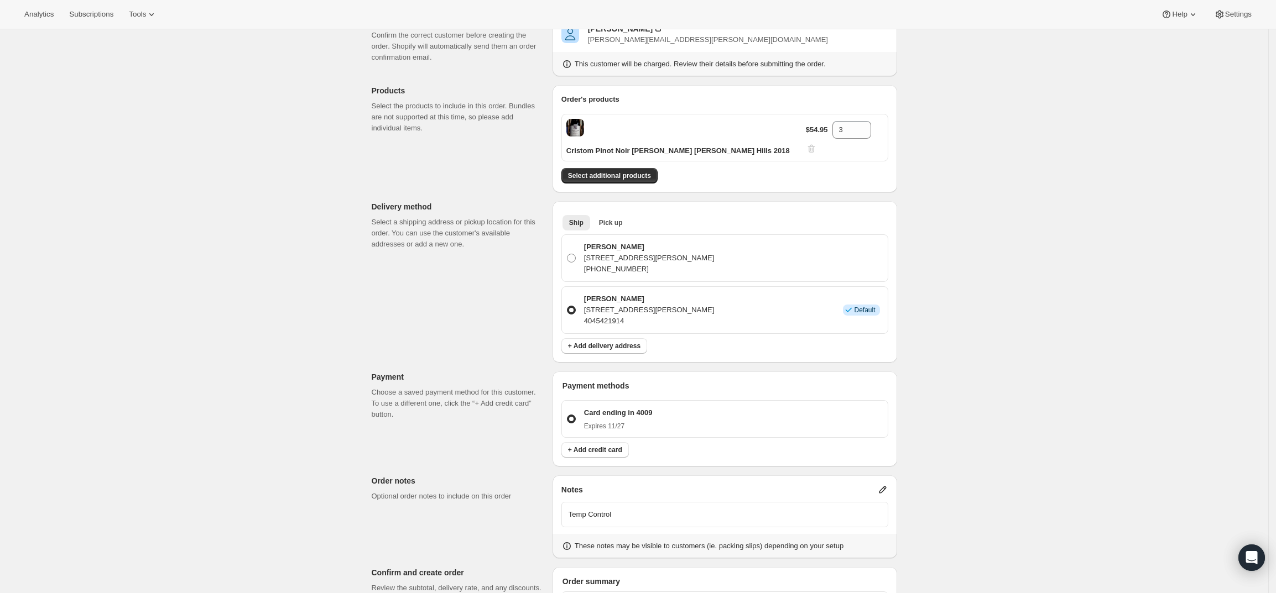
scroll to position [0, 0]
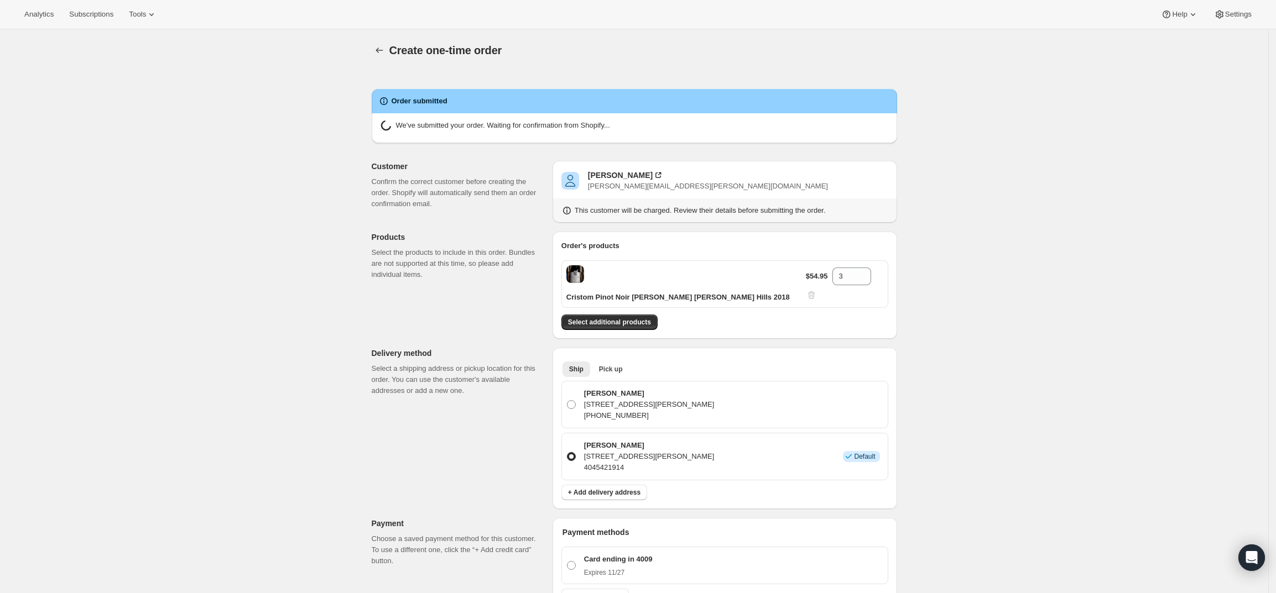
radio input "true"
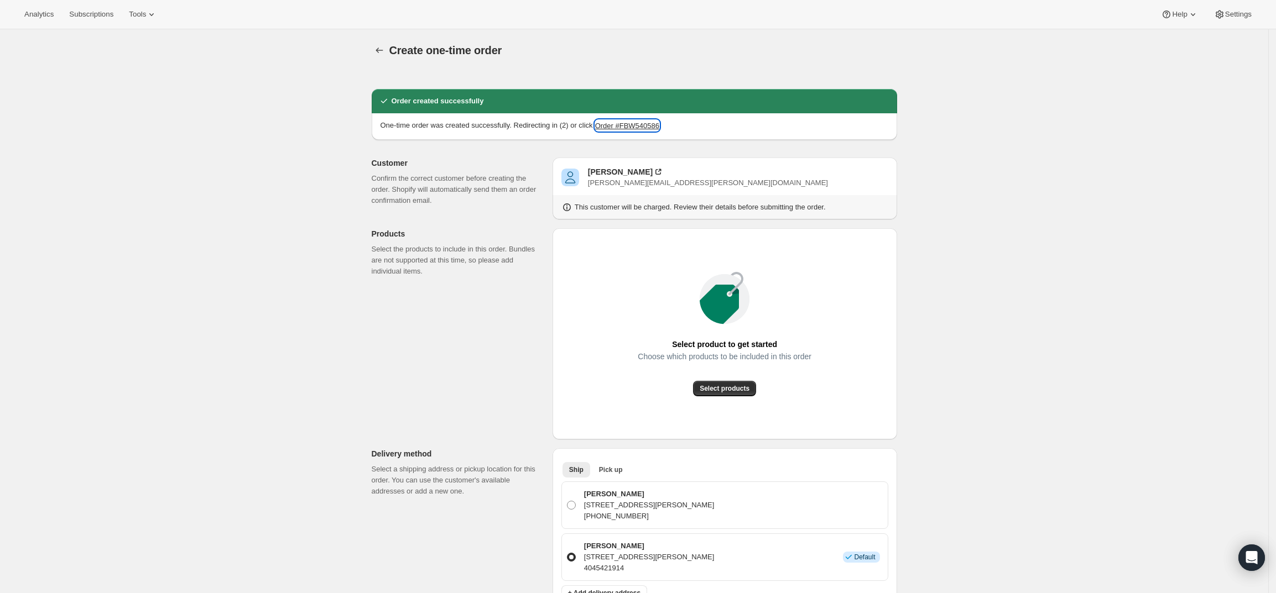
click at [629, 125] on button "Order #FBW540586" at bounding box center [627, 125] width 64 height 11
